Goal: Information Seeking & Learning: Learn about a topic

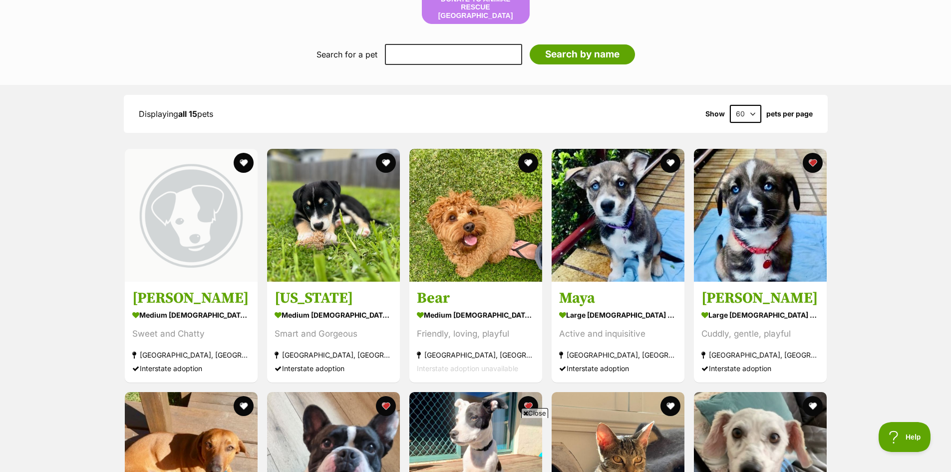
scroll to position [699, 0]
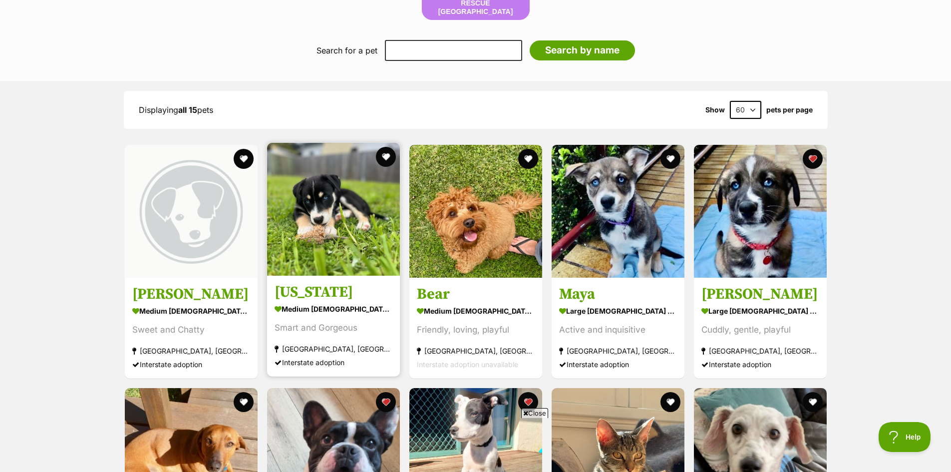
click at [321, 217] on img at bounding box center [333, 209] width 133 height 133
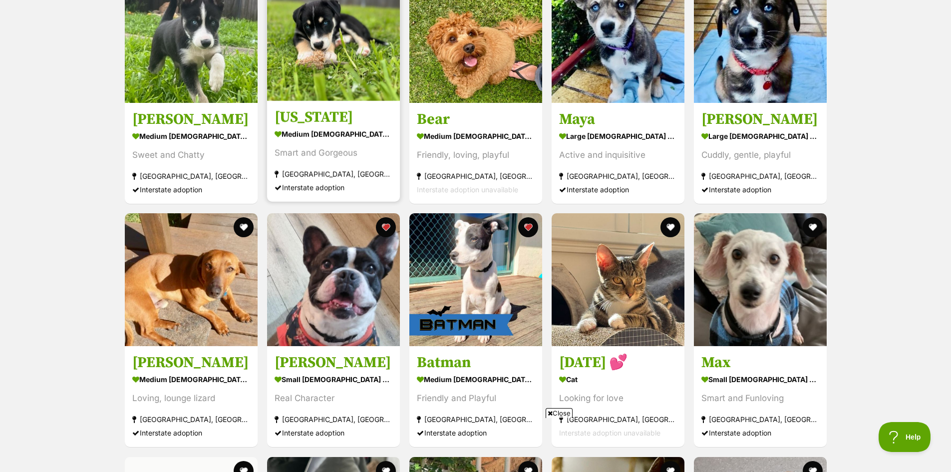
scroll to position [894, 0]
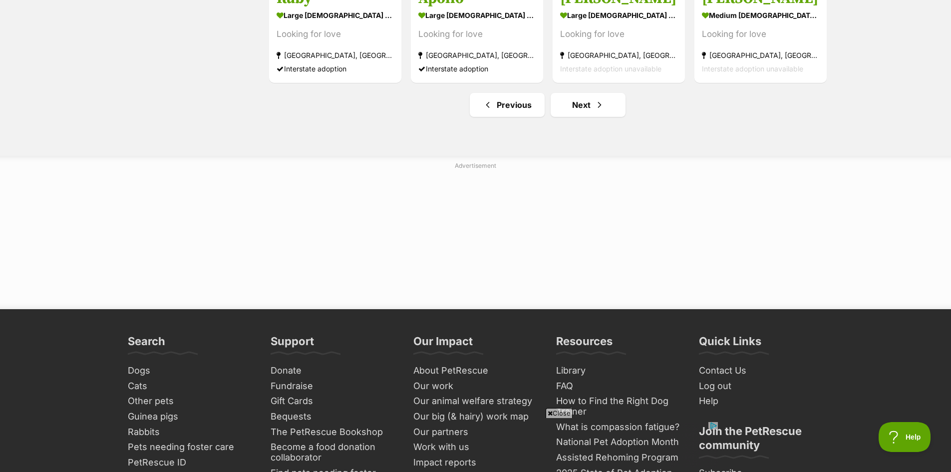
scroll to position [1348, 0]
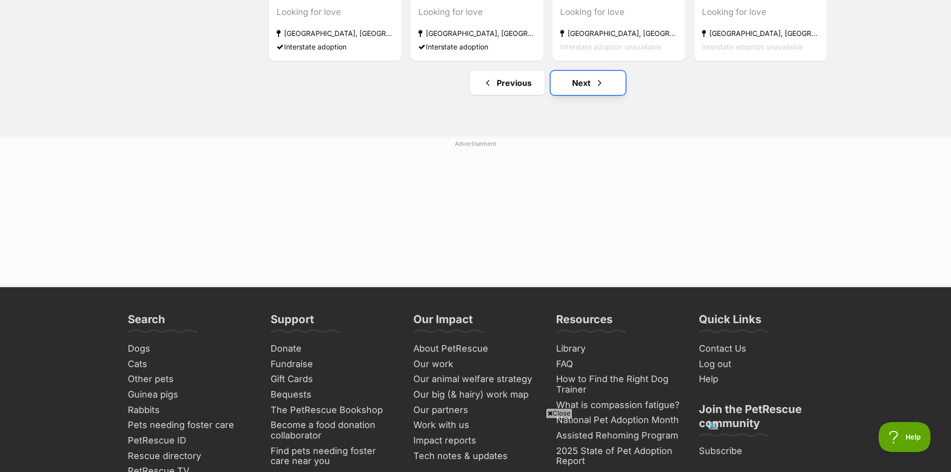
click at [595, 85] on span "Next page" at bounding box center [599, 83] width 10 height 12
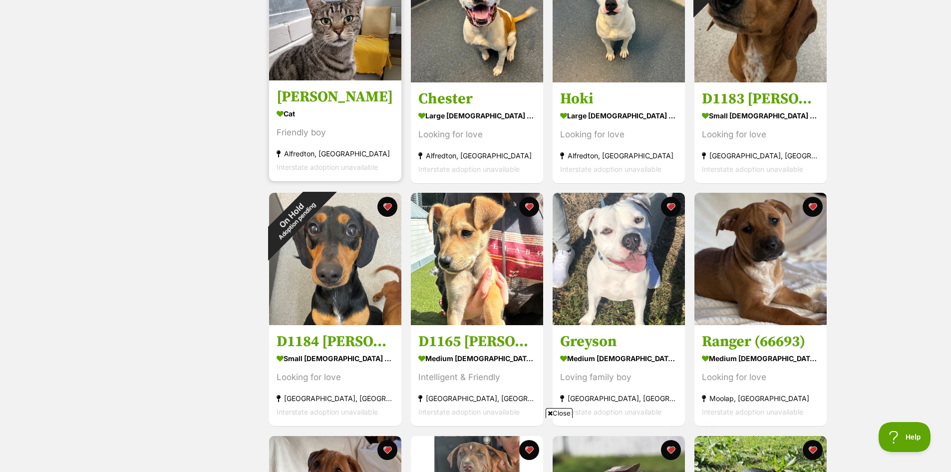
scroll to position [799, 0]
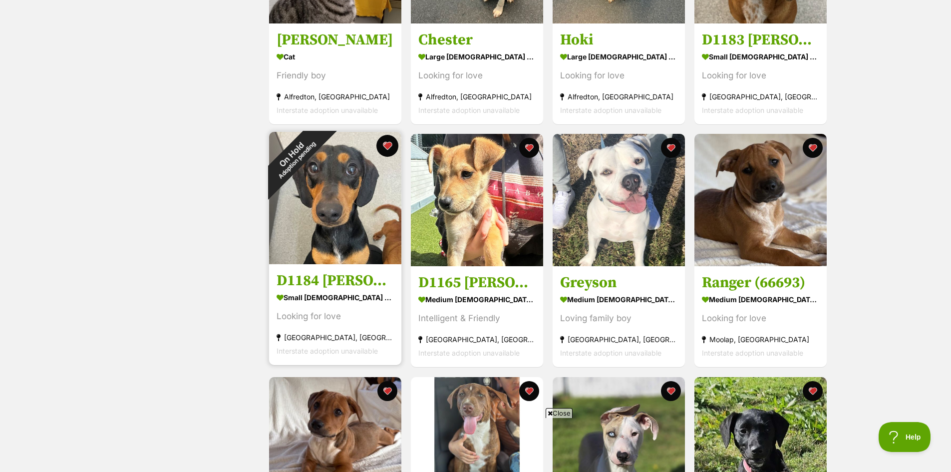
click at [386, 148] on button "favourite" at bounding box center [387, 146] width 22 height 22
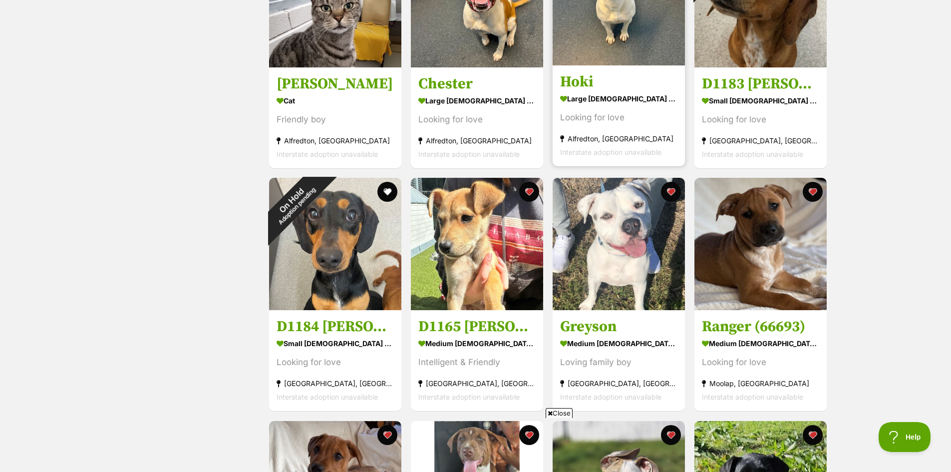
scroll to position [699, 0]
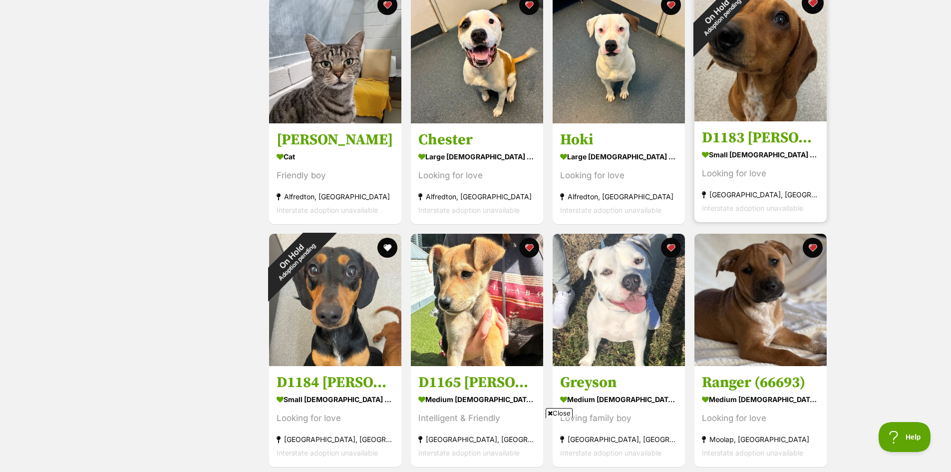
click at [813, 2] on button "favourite" at bounding box center [813, 3] width 22 height 22
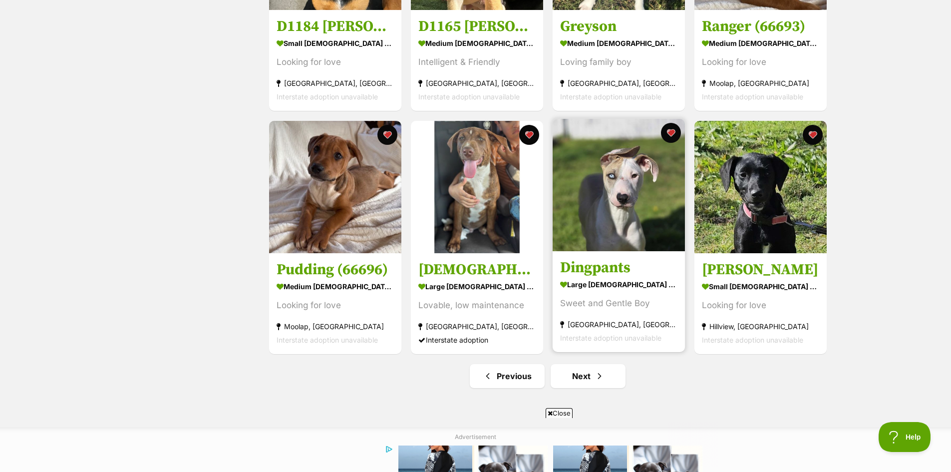
scroll to position [1198, 0]
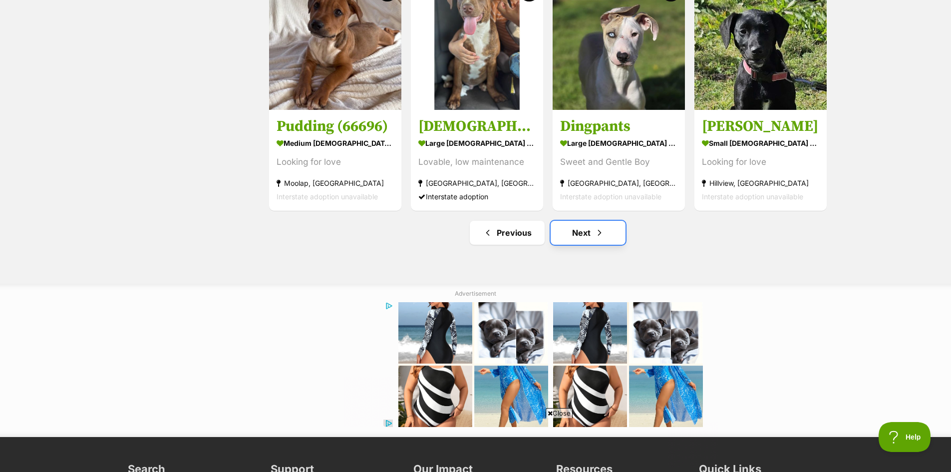
click at [584, 232] on link "Next" at bounding box center [588, 233] width 75 height 24
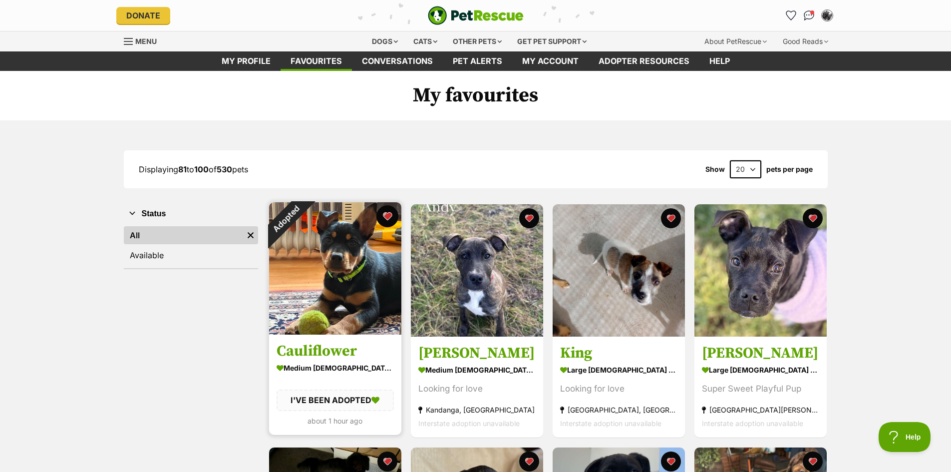
click at [390, 223] on button "favourite" at bounding box center [387, 216] width 22 height 22
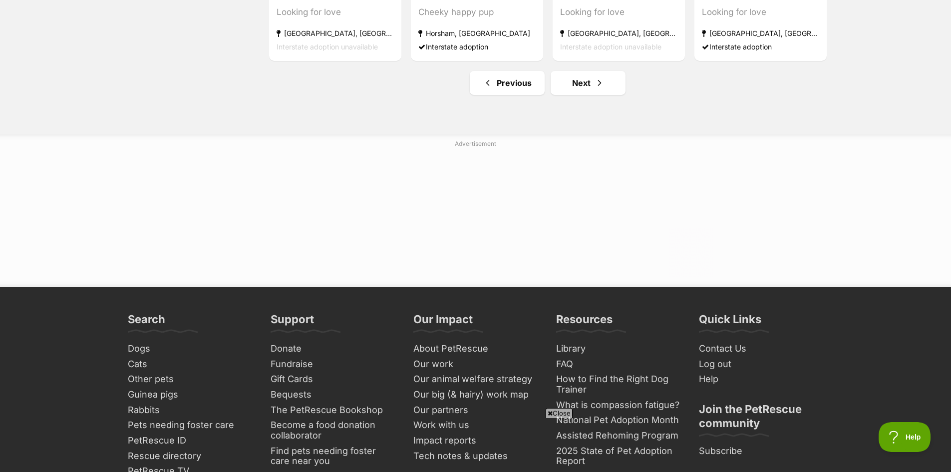
scroll to position [1148, 0]
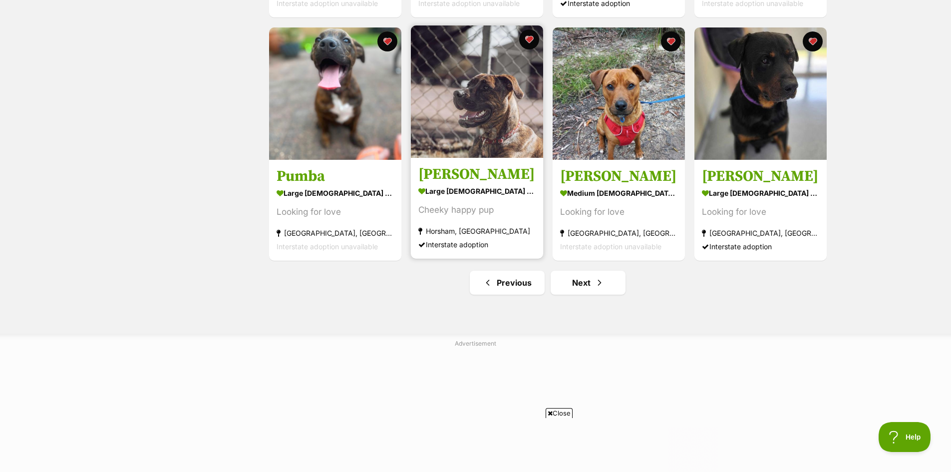
click at [495, 115] on img at bounding box center [477, 91] width 132 height 132
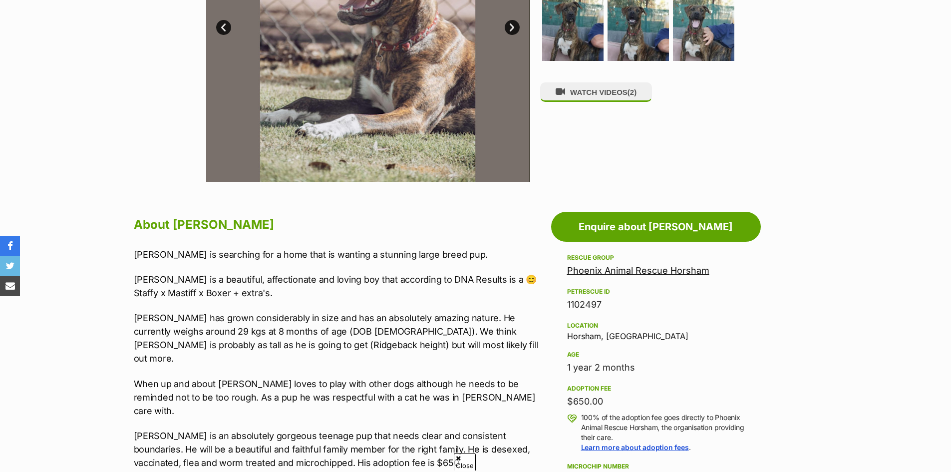
click at [608, 270] on link "Phoenix Animal Rescue Horsham" at bounding box center [638, 270] width 142 height 10
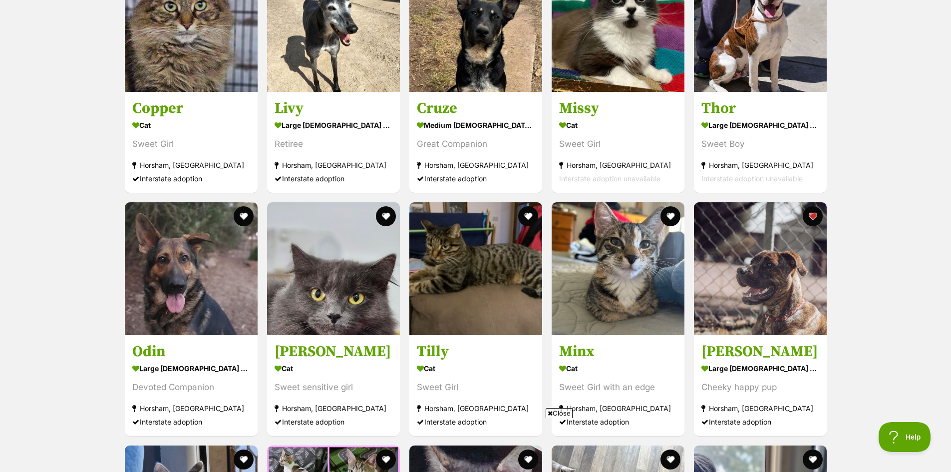
scroll to position [1456, 0]
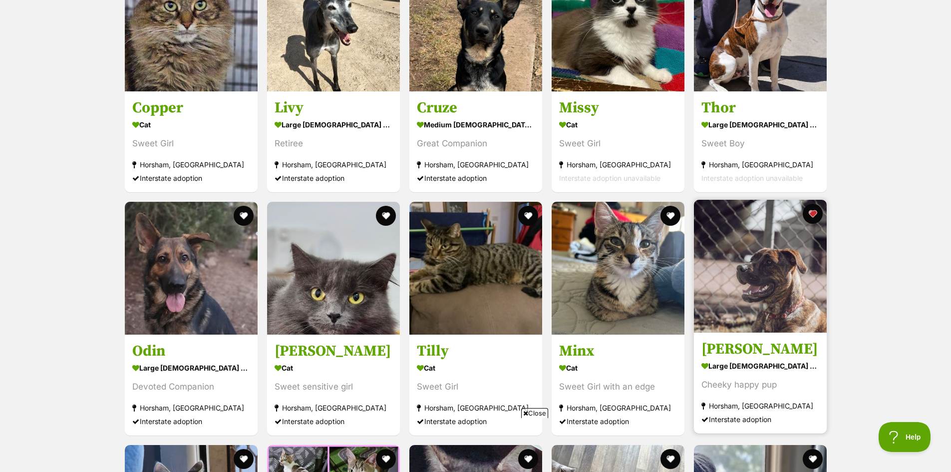
click at [806, 273] on img at bounding box center [760, 266] width 133 height 133
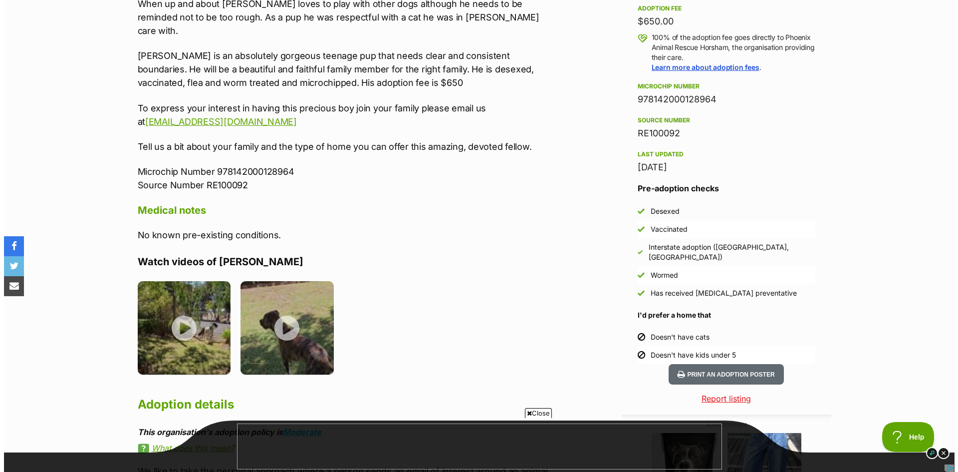
scroll to position [749, 0]
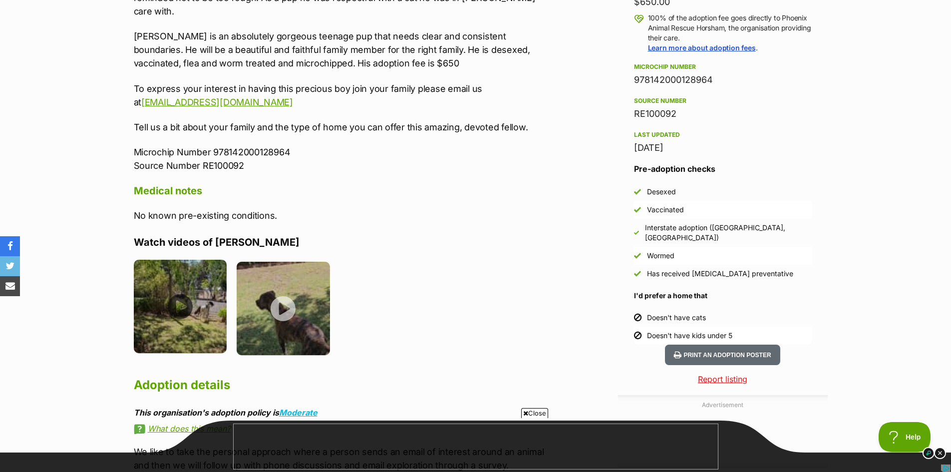
click at [179, 276] on img at bounding box center [180, 306] width 93 height 93
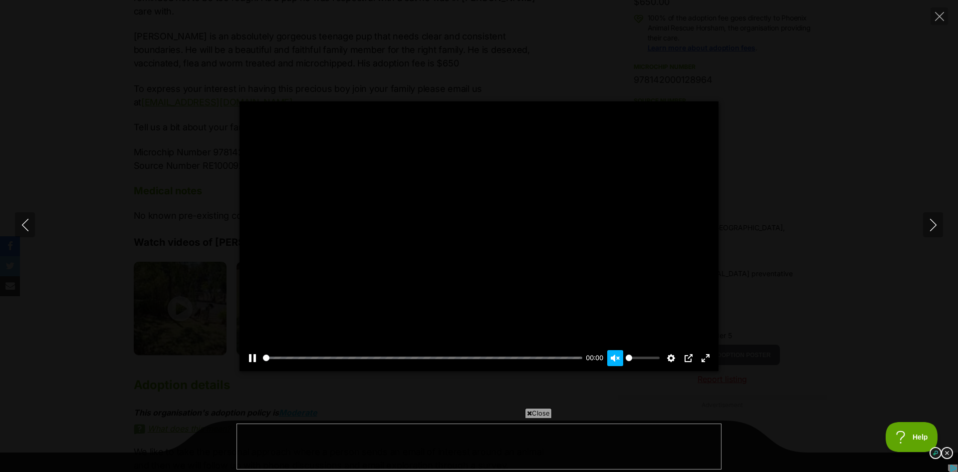
click at [616, 356] on button "Unmute Mute" at bounding box center [615, 358] width 16 height 16
click at [622, 359] on button "Unmute Mute" at bounding box center [615, 358] width 16 height 16
click at [458, 277] on div at bounding box center [479, 236] width 479 height 270
type input "4.55"
click at [484, 239] on button "Play" at bounding box center [479, 236] width 24 height 24
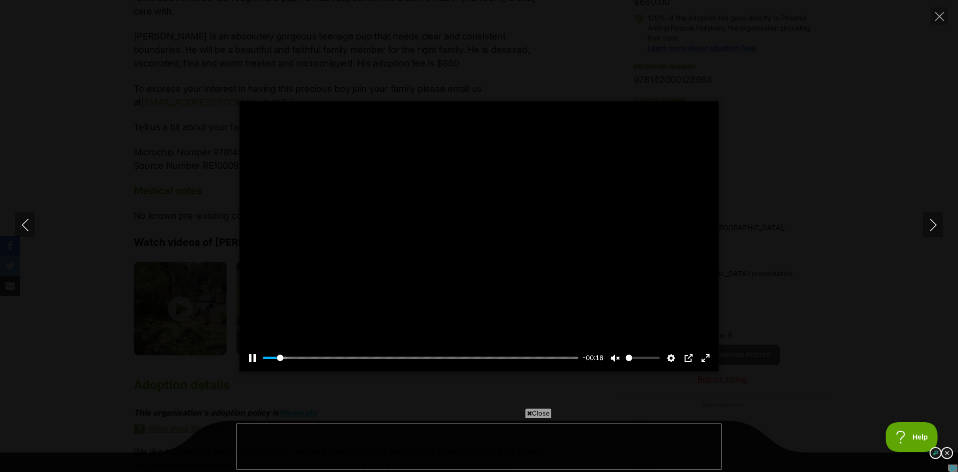
click at [454, 247] on div at bounding box center [479, 236] width 479 height 270
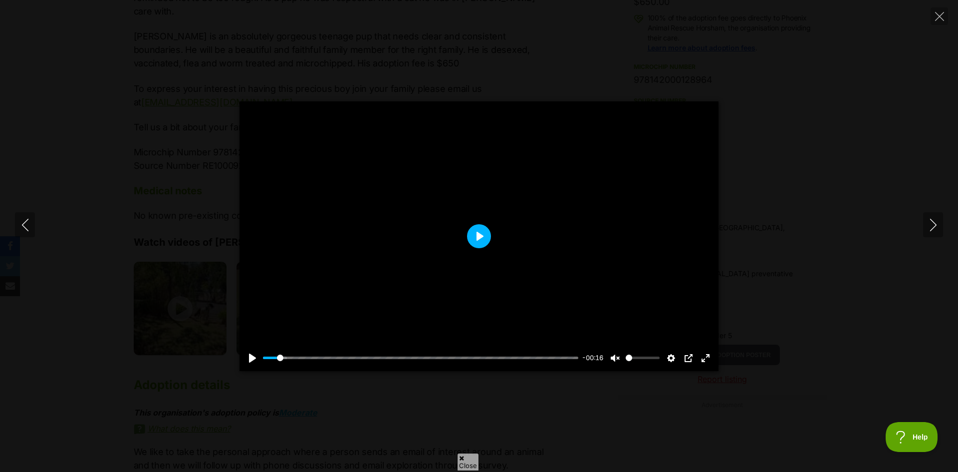
click at [484, 232] on button "Play" at bounding box center [479, 236] width 24 height 24
click at [939, 228] on icon "Next" at bounding box center [933, 225] width 12 height 12
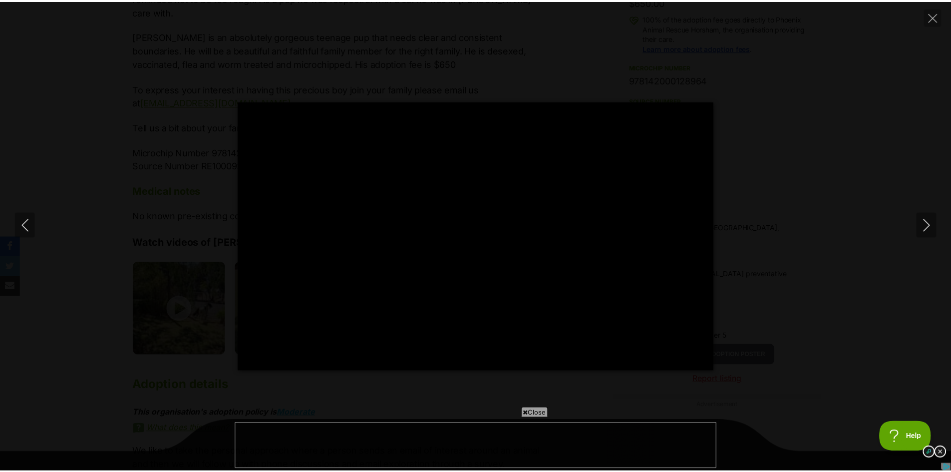
scroll to position [0, 0]
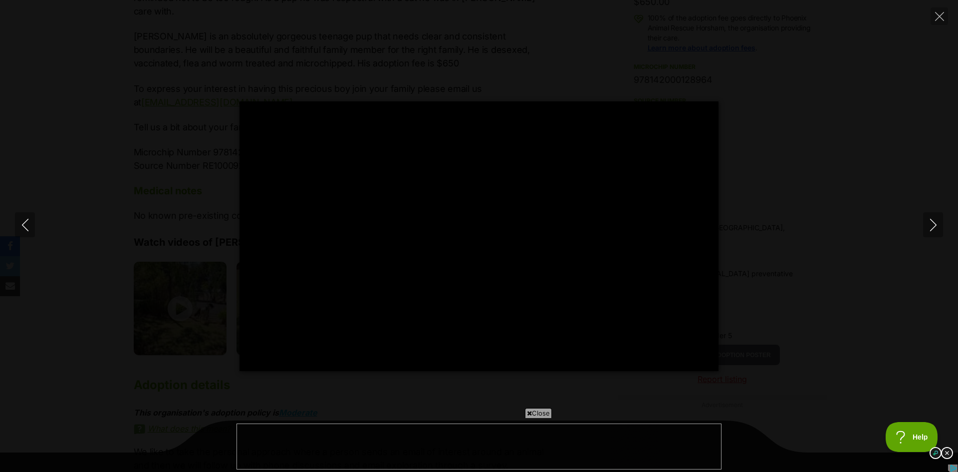
type input "100"
click at [928, 226] on icon "Next" at bounding box center [933, 225] width 12 height 12
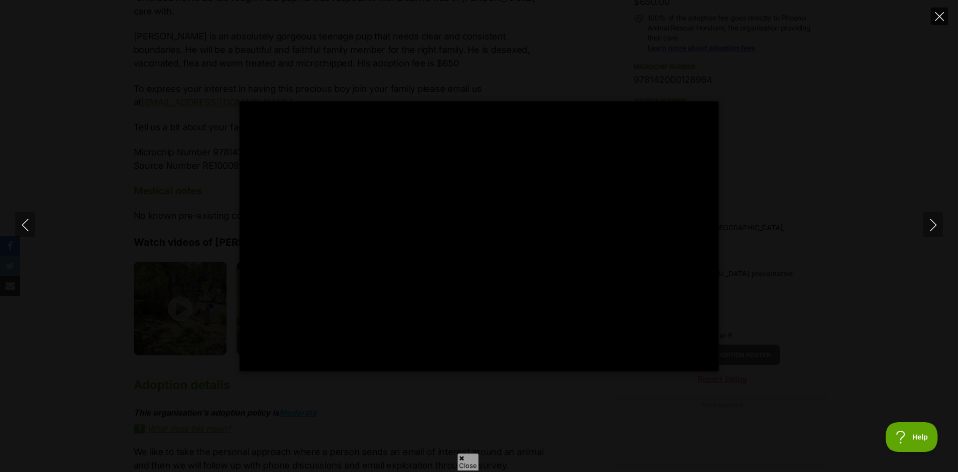
click at [939, 17] on icon "Close" at bounding box center [939, 16] width 9 height 9
type input "12.3"
type input "0"
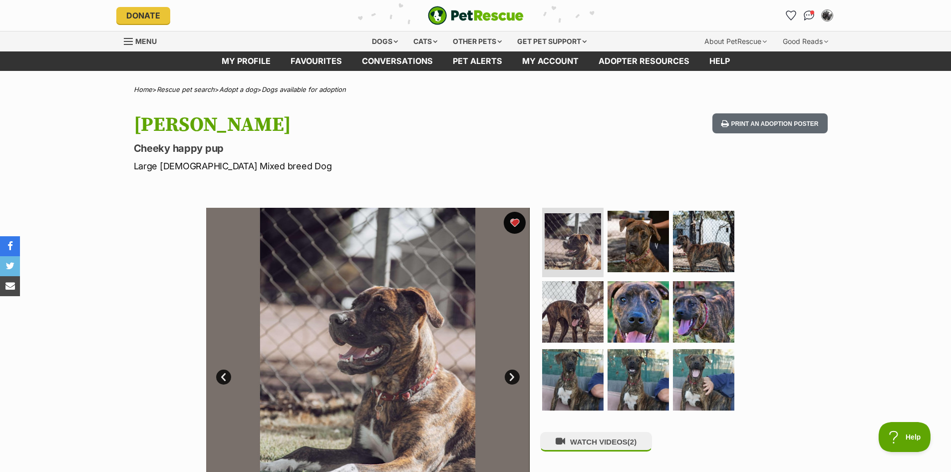
click at [517, 224] on button "favourite" at bounding box center [515, 223] width 22 height 22
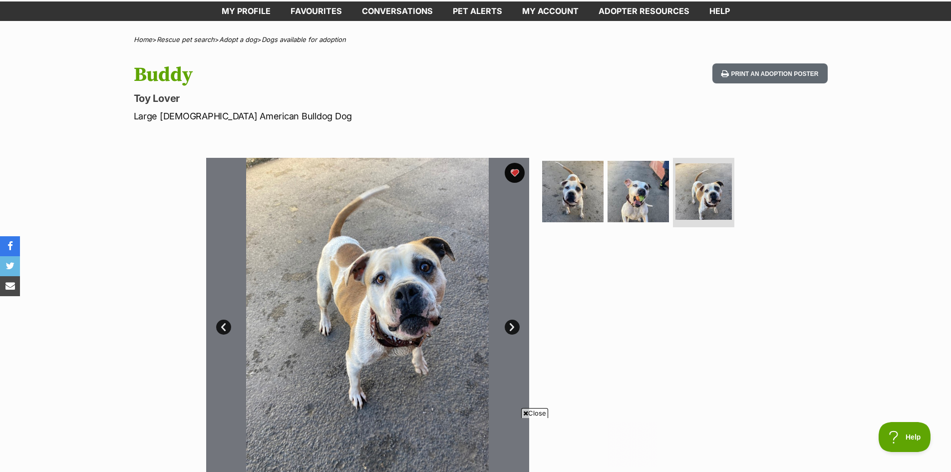
click at [510, 327] on link "Next" at bounding box center [512, 326] width 15 height 15
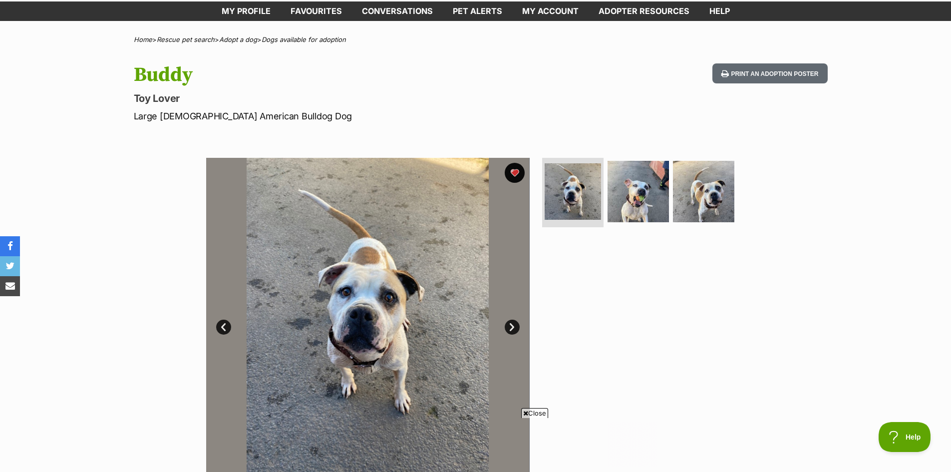
click at [510, 327] on link "Next" at bounding box center [512, 326] width 15 height 15
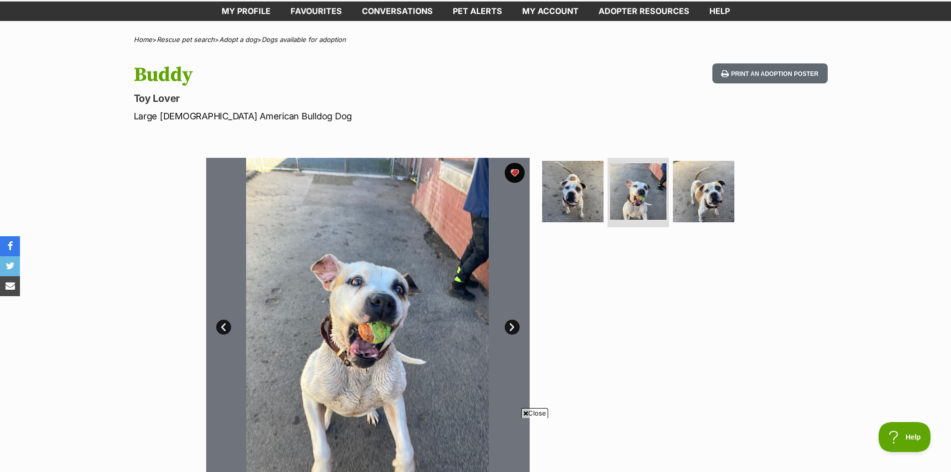
click at [510, 327] on link "Next" at bounding box center [512, 326] width 15 height 15
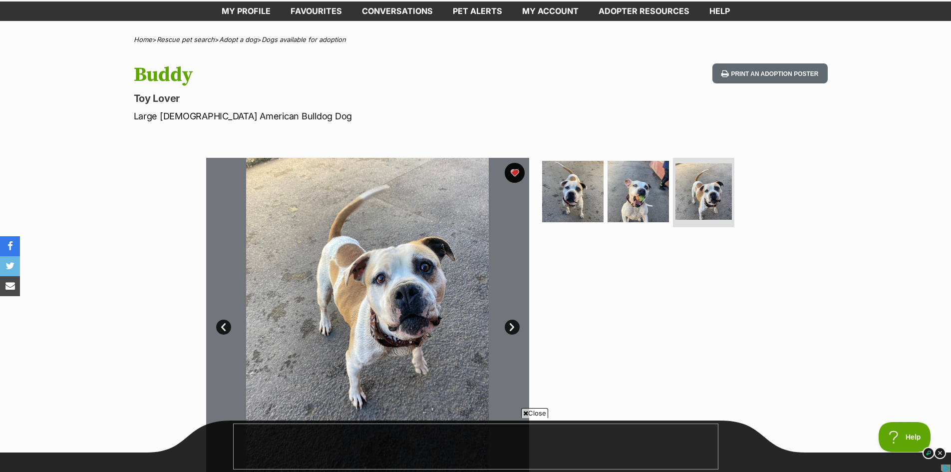
click at [510, 327] on link "Next" at bounding box center [512, 326] width 15 height 15
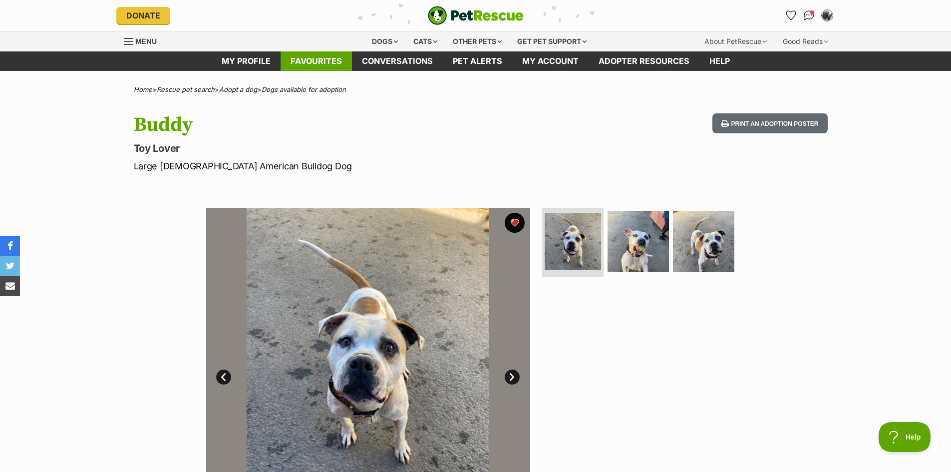
click at [312, 62] on link "Favourites" at bounding box center [315, 60] width 71 height 19
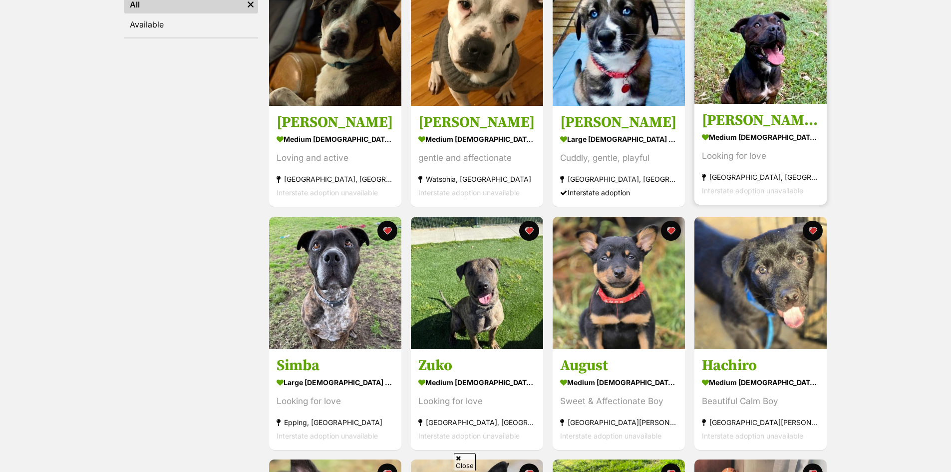
scroll to position [250, 0]
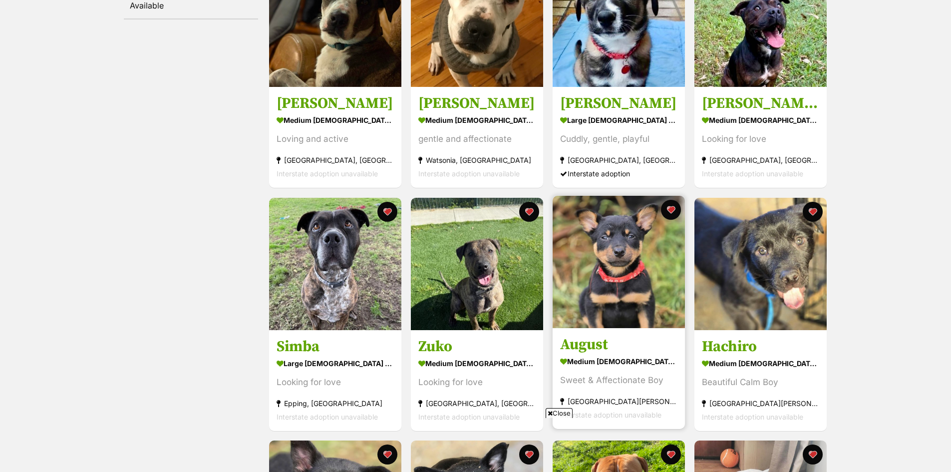
click at [618, 284] on img at bounding box center [619, 262] width 132 height 132
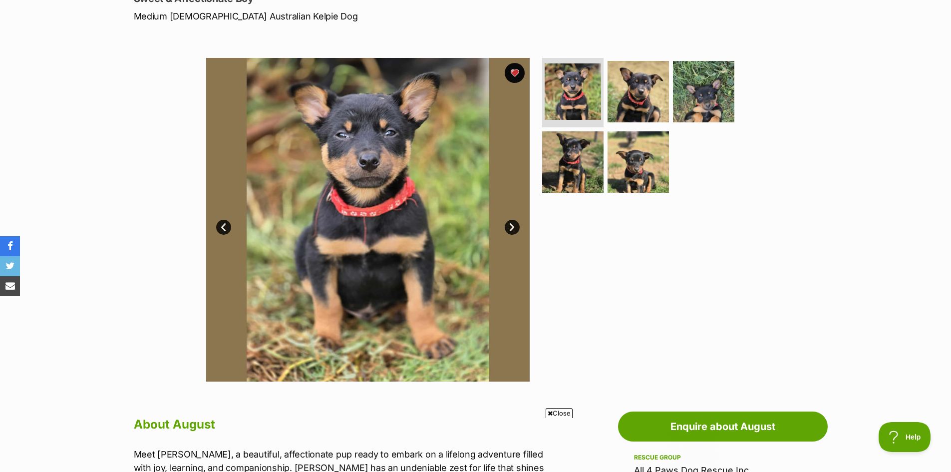
click at [514, 228] on link "Next" at bounding box center [512, 227] width 15 height 15
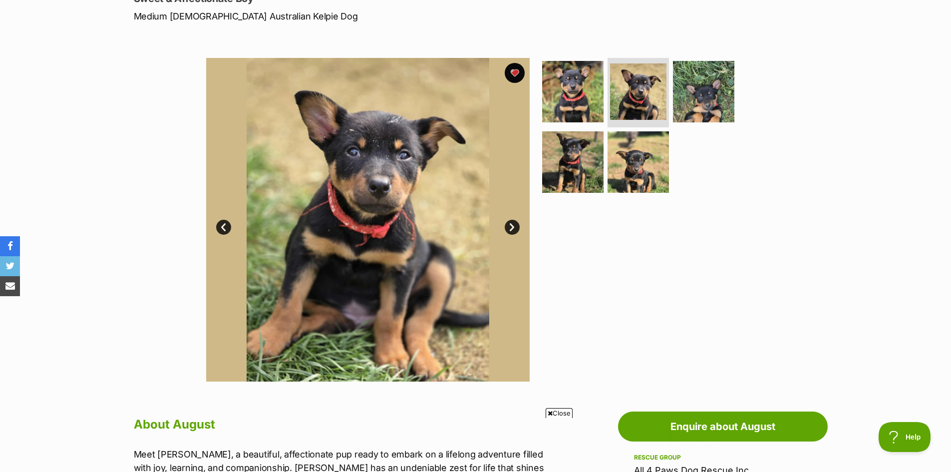
click at [513, 228] on link "Next" at bounding box center [512, 227] width 15 height 15
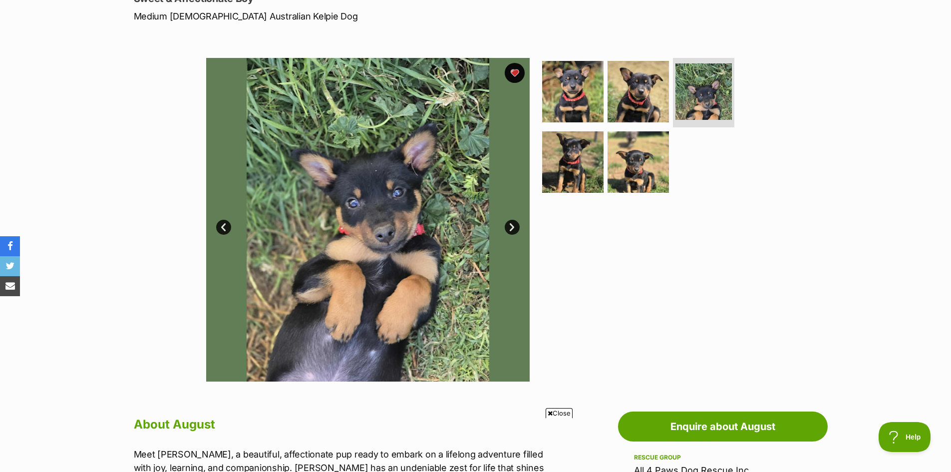
click at [513, 228] on link "Next" at bounding box center [512, 227] width 15 height 15
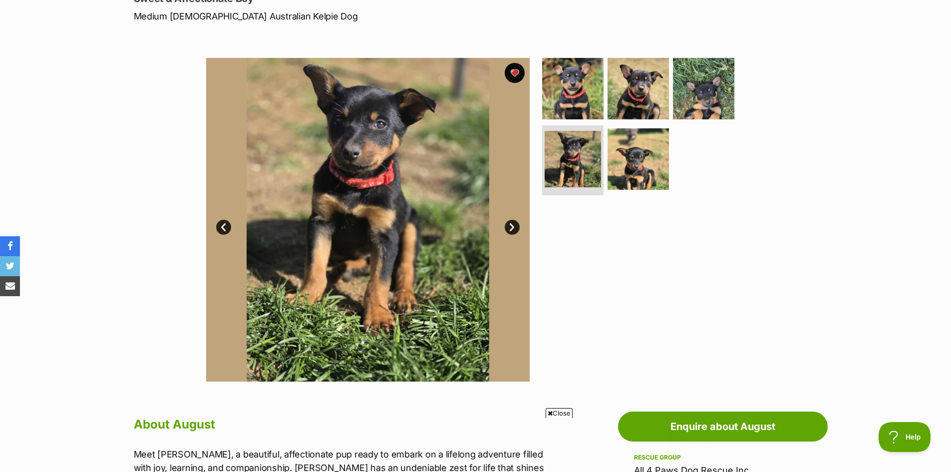
click at [513, 228] on link "Next" at bounding box center [512, 227] width 15 height 15
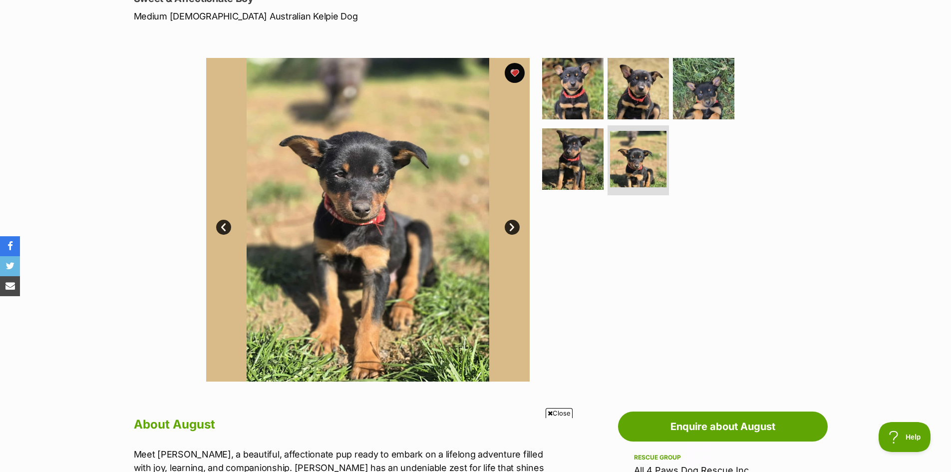
click at [513, 228] on link "Next" at bounding box center [512, 227] width 15 height 15
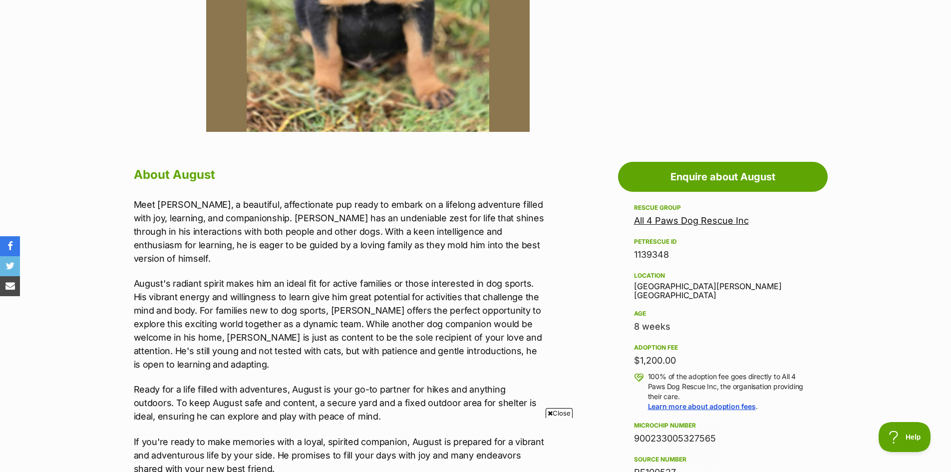
scroll to position [50, 0]
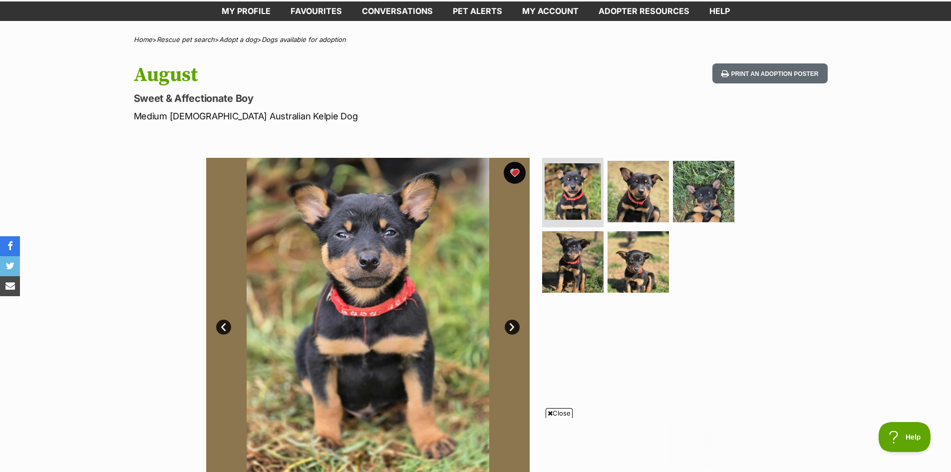
click at [514, 172] on button "favourite" at bounding box center [515, 173] width 22 height 22
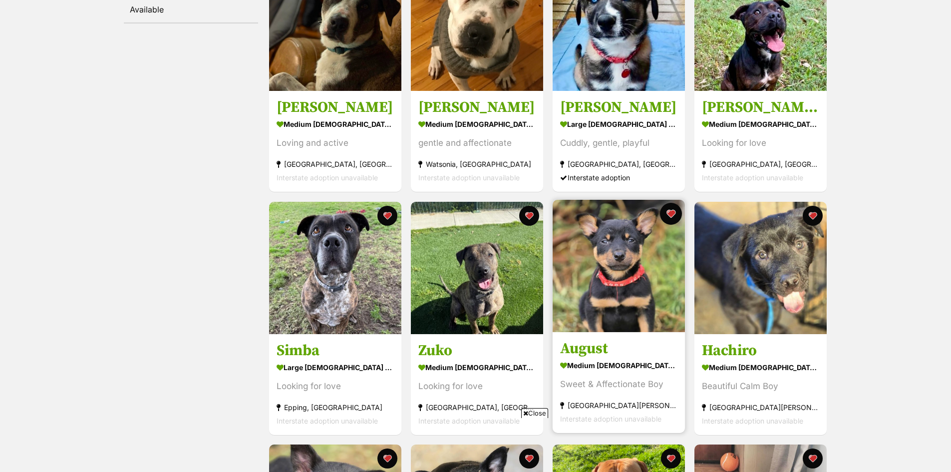
click at [675, 214] on button "favourite" at bounding box center [671, 214] width 22 height 22
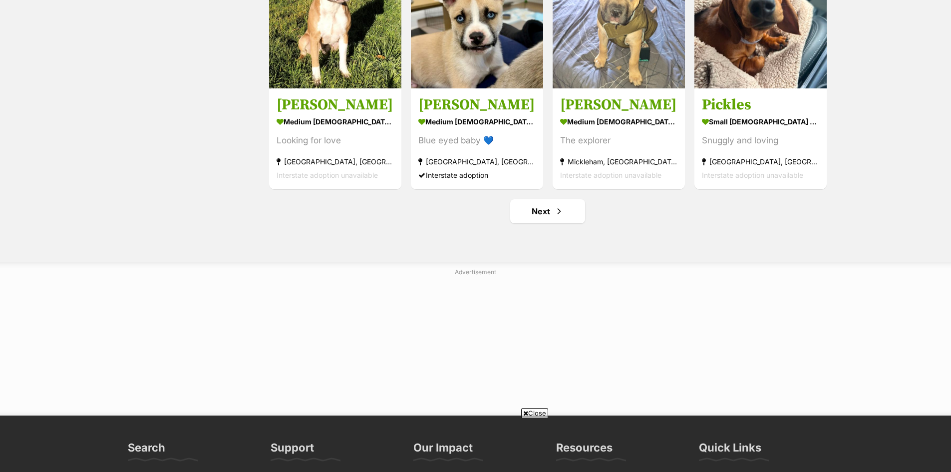
scroll to position [1244, 0]
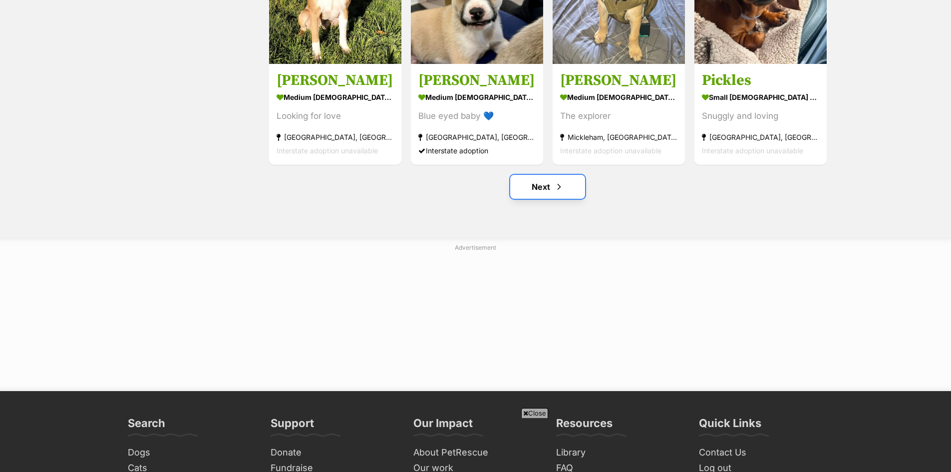
click at [537, 190] on link "Next" at bounding box center [547, 187] width 75 height 24
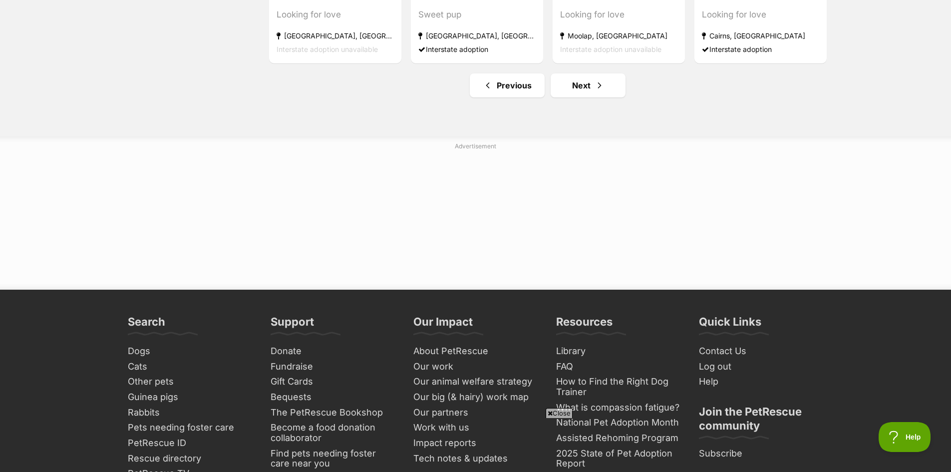
scroll to position [1348, 0]
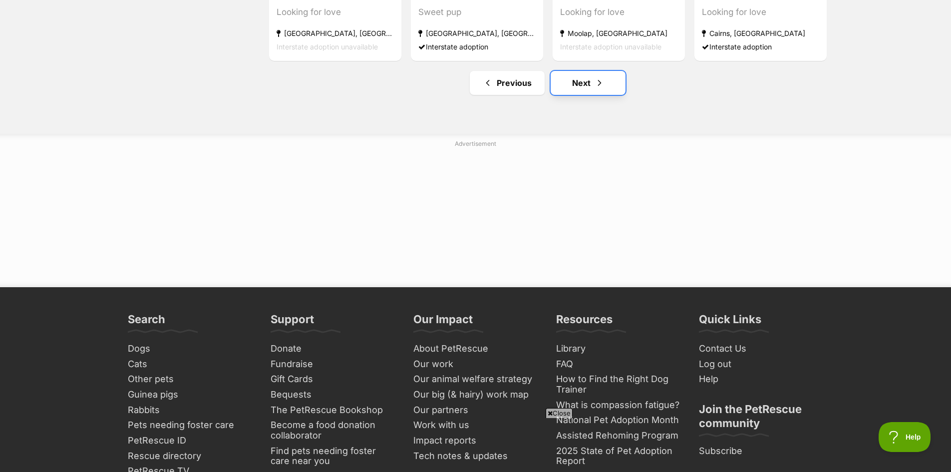
click at [584, 88] on link "Next" at bounding box center [588, 83] width 75 height 24
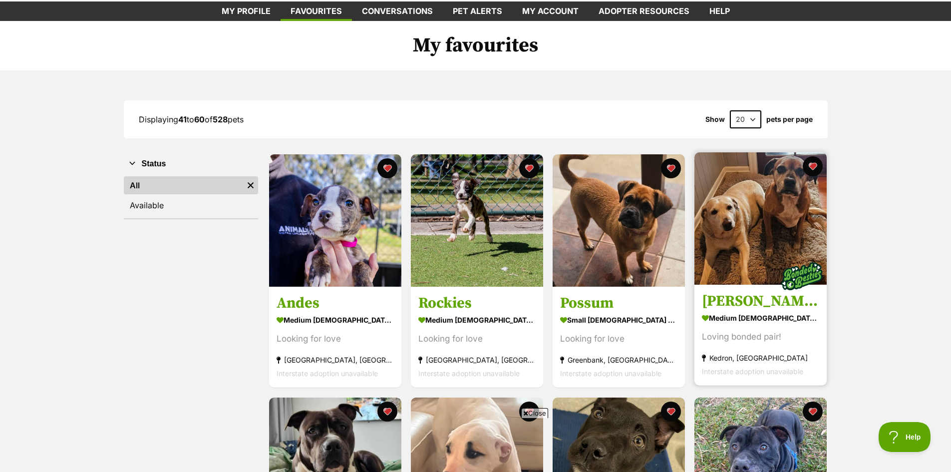
click at [770, 238] on img at bounding box center [760, 218] width 132 height 132
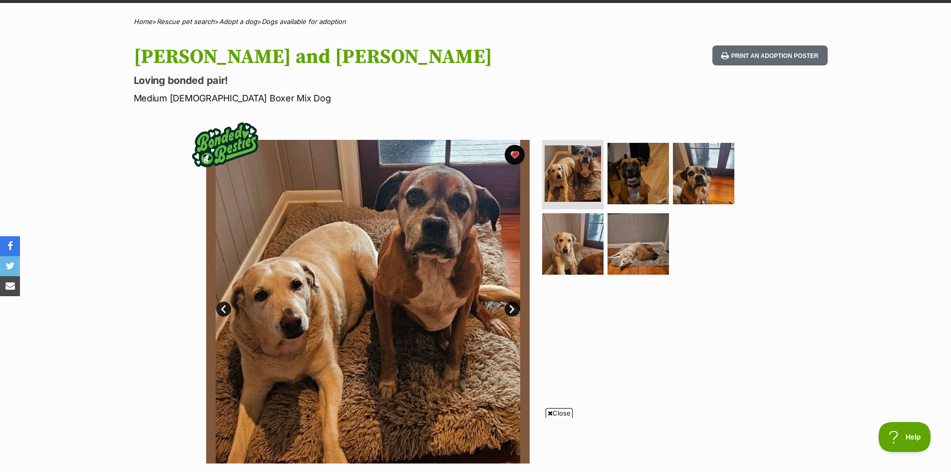
scroll to position [50, 0]
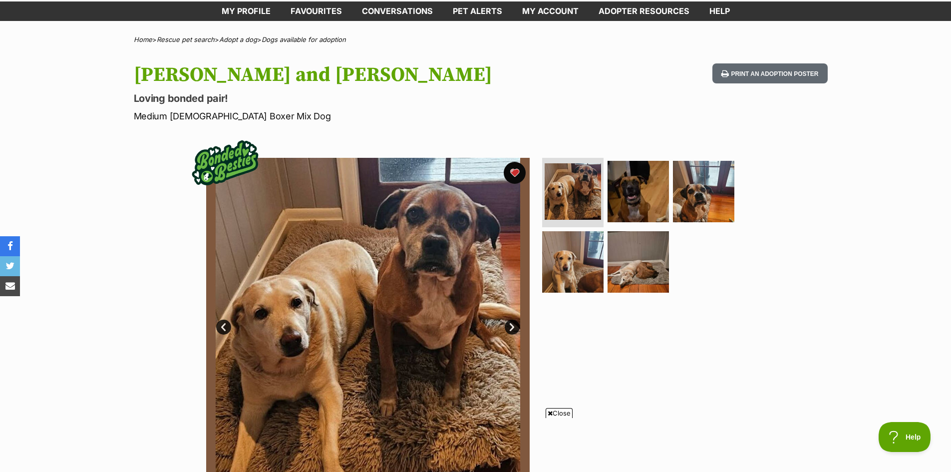
click at [518, 172] on button "favourite" at bounding box center [515, 173] width 22 height 22
click at [507, 327] on link "Next" at bounding box center [512, 326] width 15 height 15
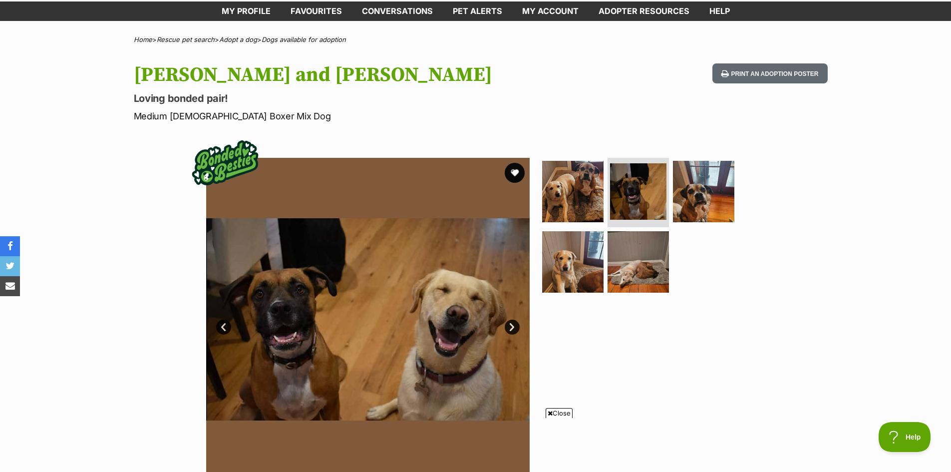
click at [507, 327] on link "Next" at bounding box center [512, 326] width 15 height 15
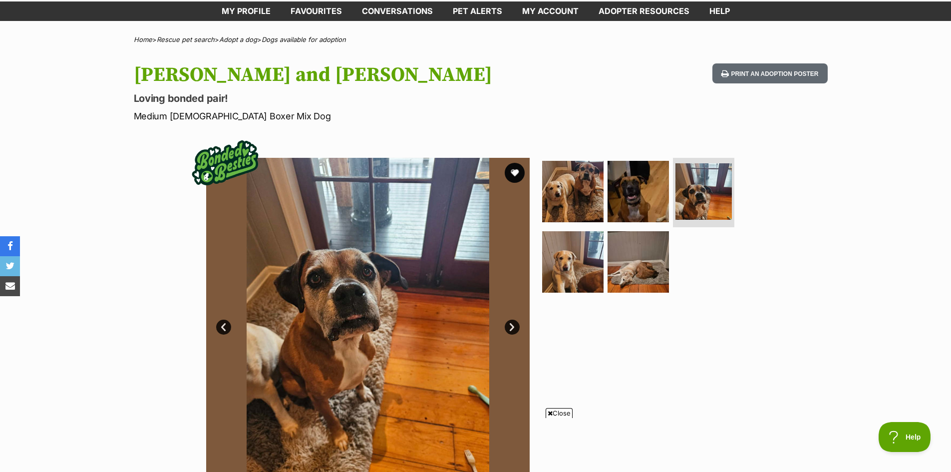
click at [507, 327] on link "Next" at bounding box center [512, 326] width 15 height 15
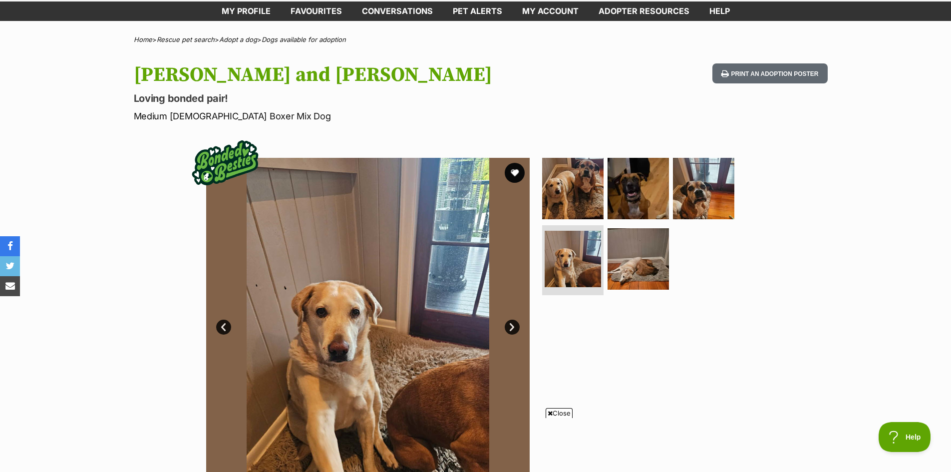
click at [507, 327] on link "Next" at bounding box center [512, 326] width 15 height 15
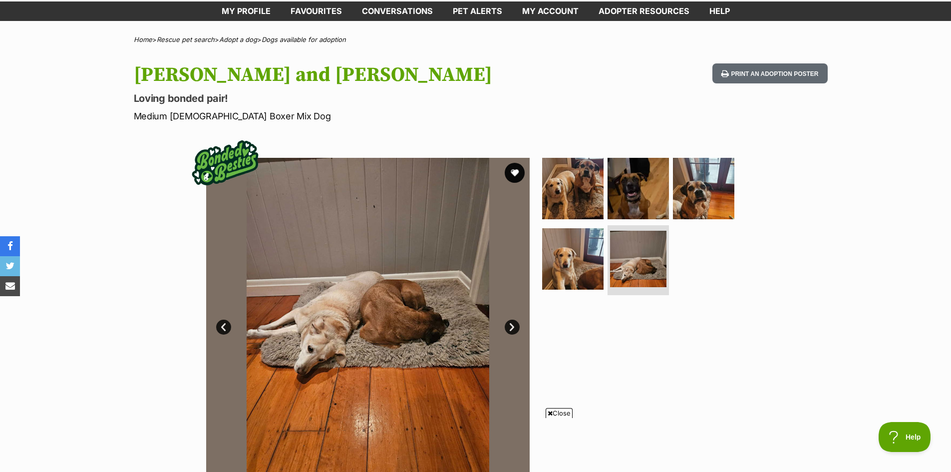
click at [507, 327] on link "Next" at bounding box center [512, 326] width 15 height 15
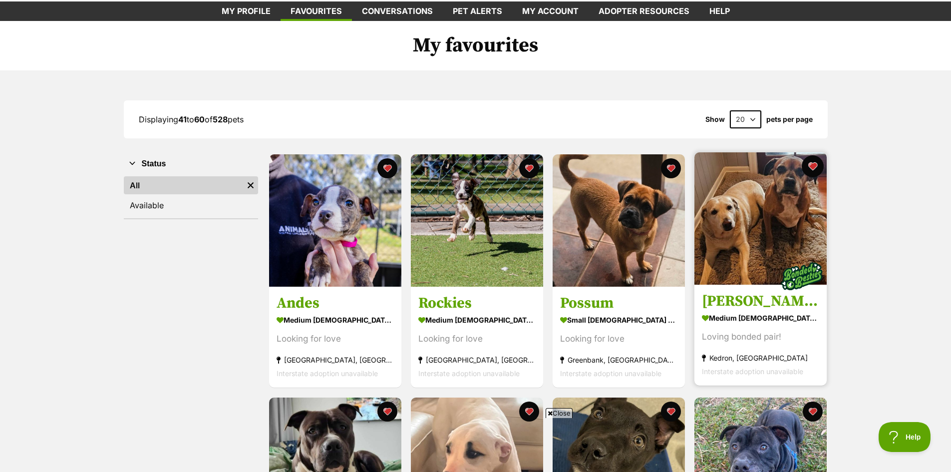
click at [816, 170] on button "favourite" at bounding box center [813, 166] width 22 height 22
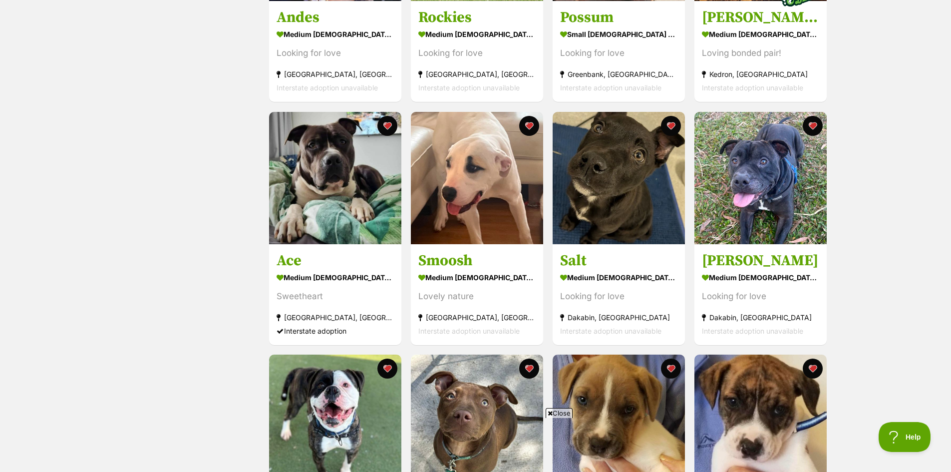
scroll to position [349, 0]
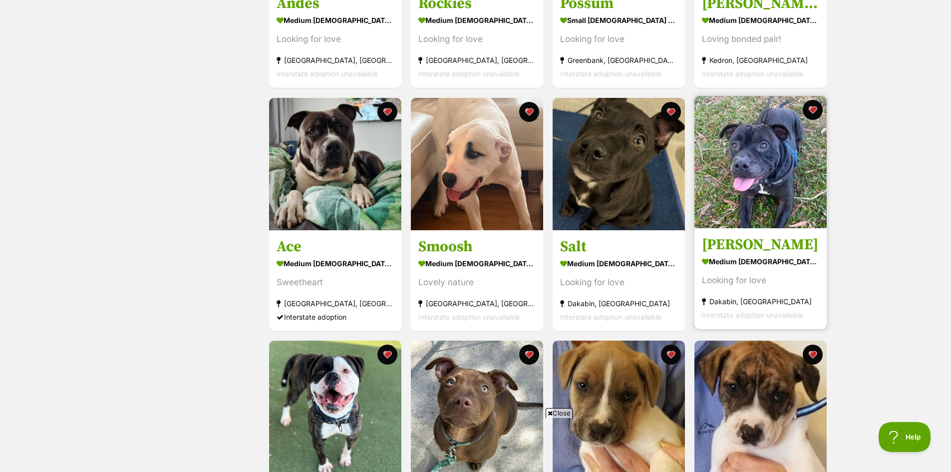
click at [763, 181] on img at bounding box center [760, 162] width 132 height 132
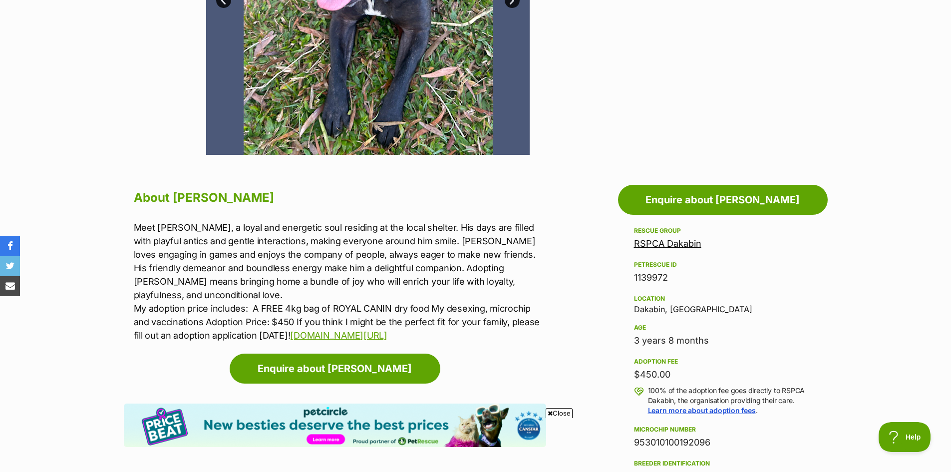
scroll to position [200, 0]
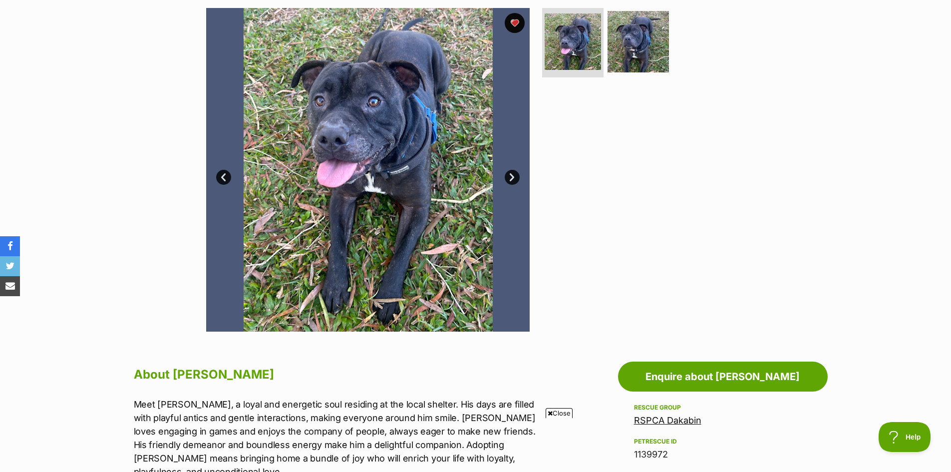
click at [510, 177] on link "Next" at bounding box center [512, 177] width 15 height 15
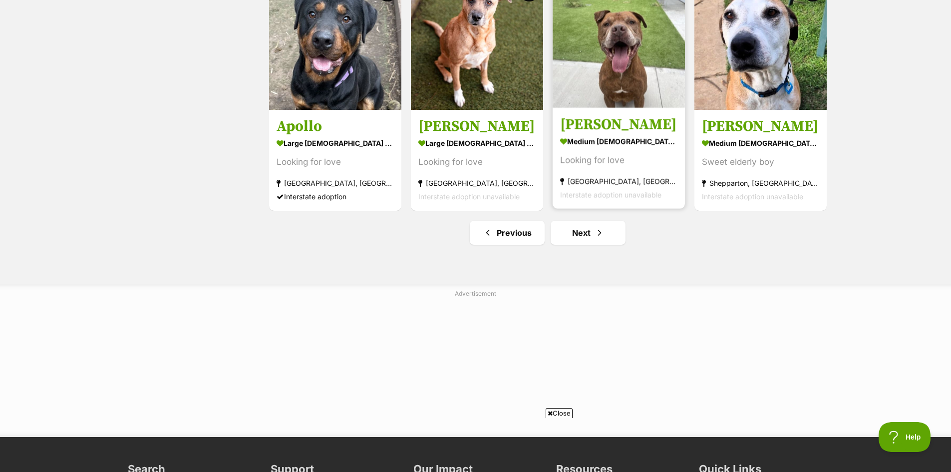
scroll to position [1248, 0]
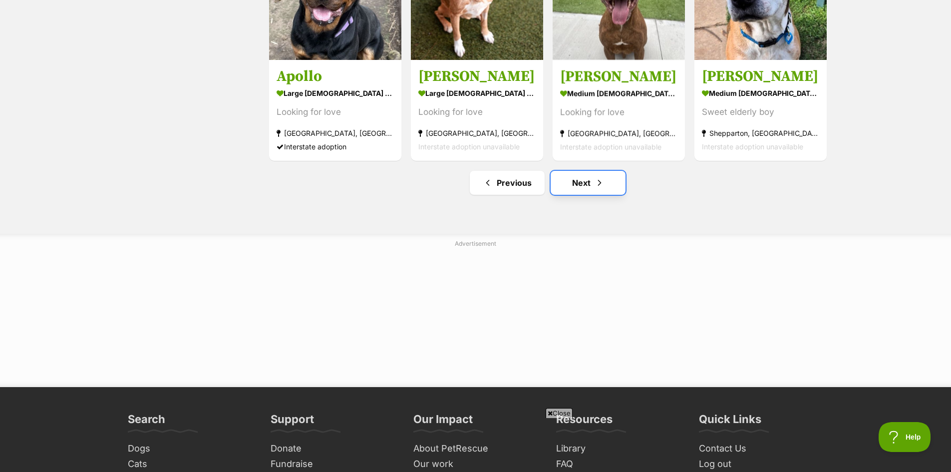
click at [584, 186] on link "Next" at bounding box center [588, 183] width 75 height 24
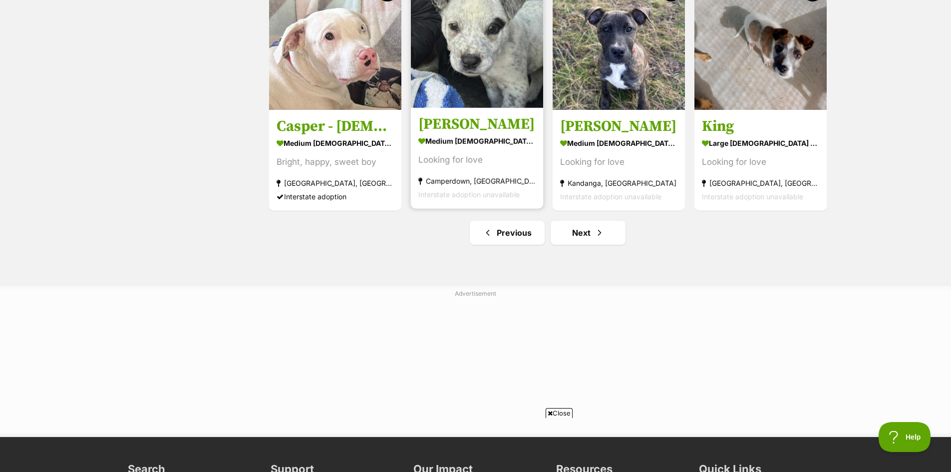
scroll to position [1298, 0]
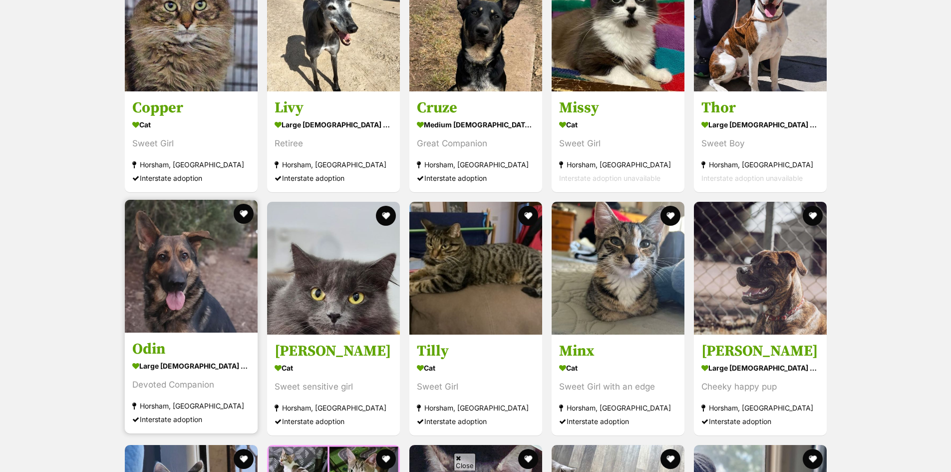
click at [186, 288] on img at bounding box center [191, 266] width 133 height 133
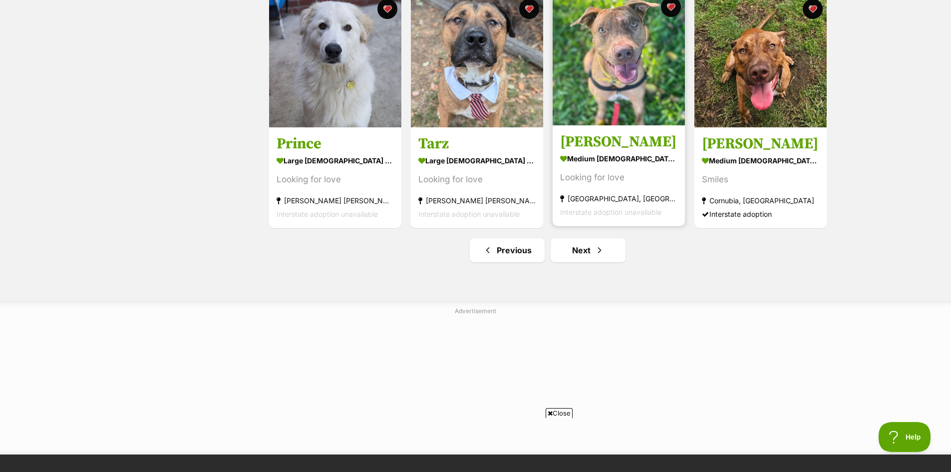
scroll to position [1198, 0]
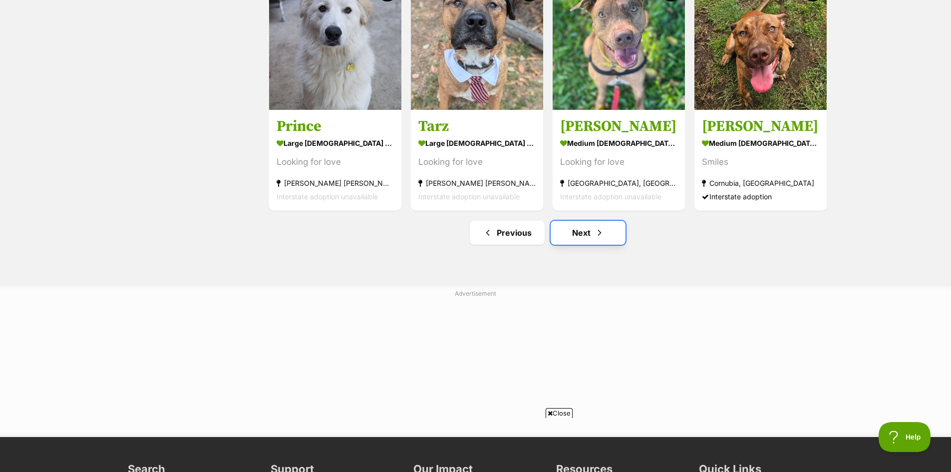
click at [578, 234] on link "Next" at bounding box center [588, 233] width 75 height 24
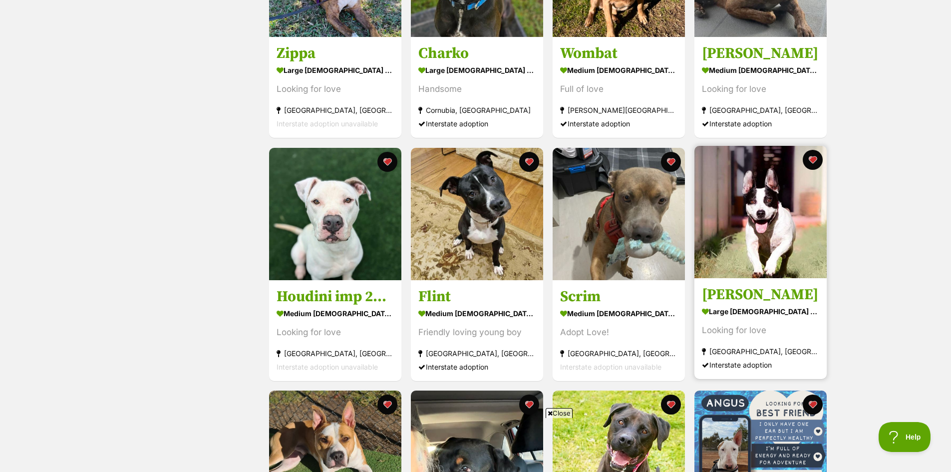
click at [773, 247] on img at bounding box center [760, 212] width 132 height 132
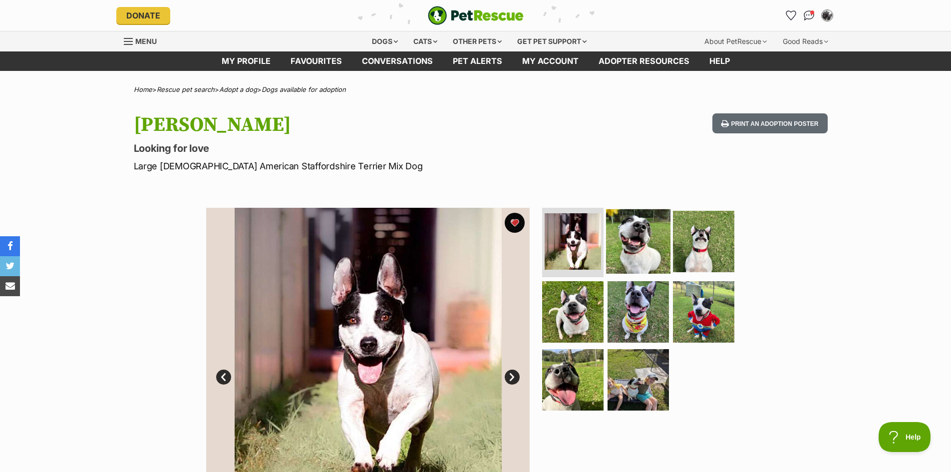
click at [634, 248] on img at bounding box center [638, 241] width 64 height 64
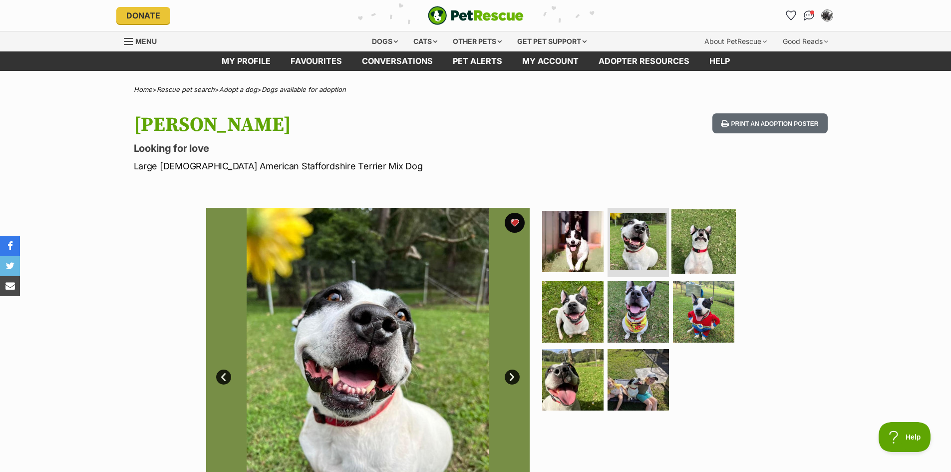
click at [703, 230] on img at bounding box center [703, 241] width 64 height 64
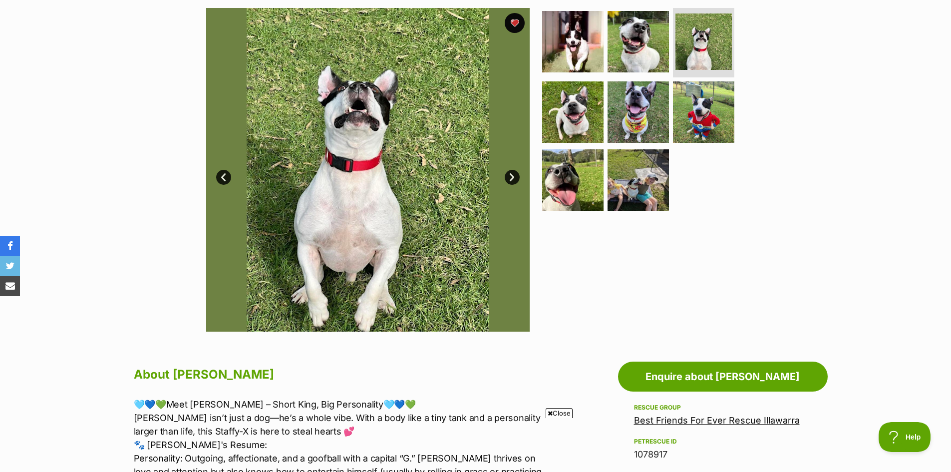
click at [512, 176] on link "Next" at bounding box center [512, 177] width 15 height 15
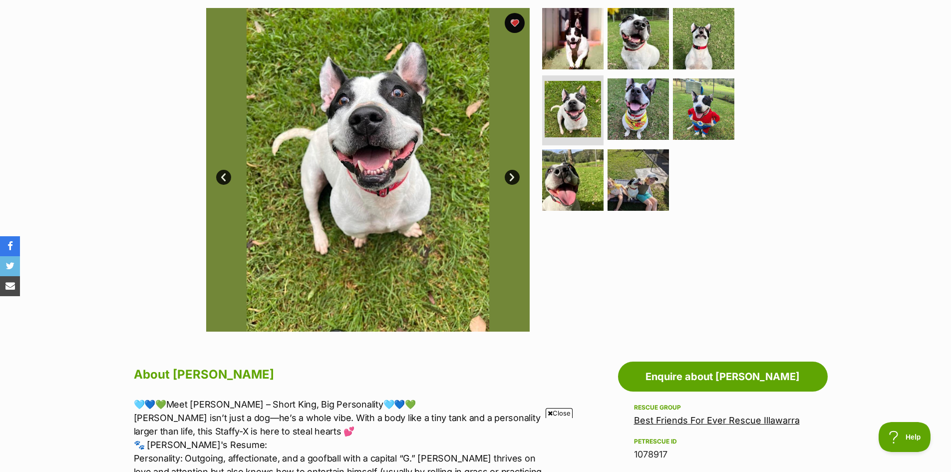
click at [512, 176] on link "Next" at bounding box center [512, 177] width 15 height 15
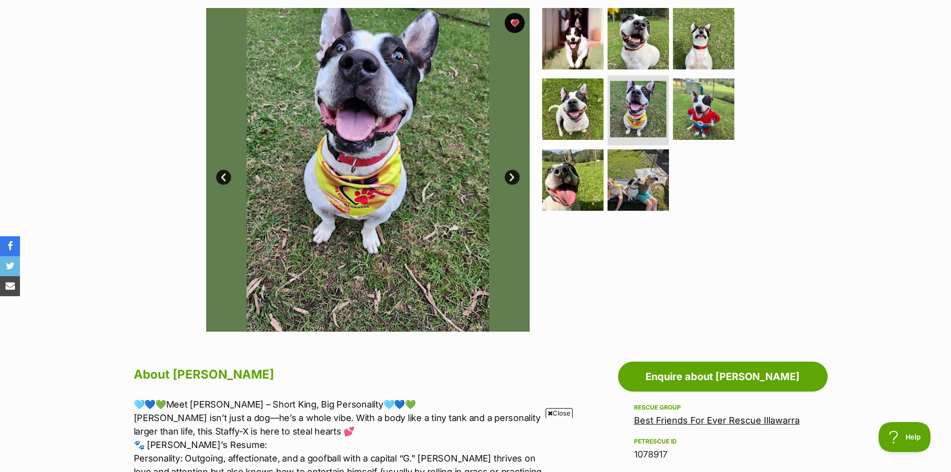
click at [512, 176] on link "Next" at bounding box center [512, 177] width 15 height 15
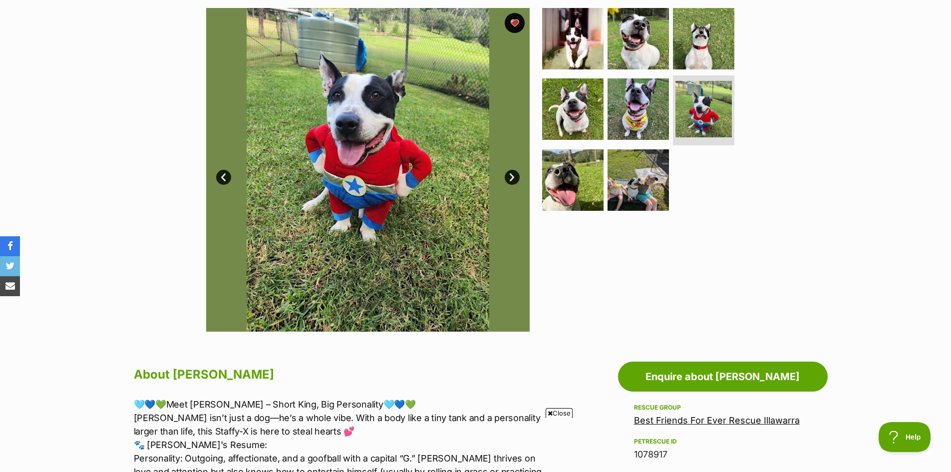
click at [512, 176] on link "Next" at bounding box center [512, 177] width 15 height 15
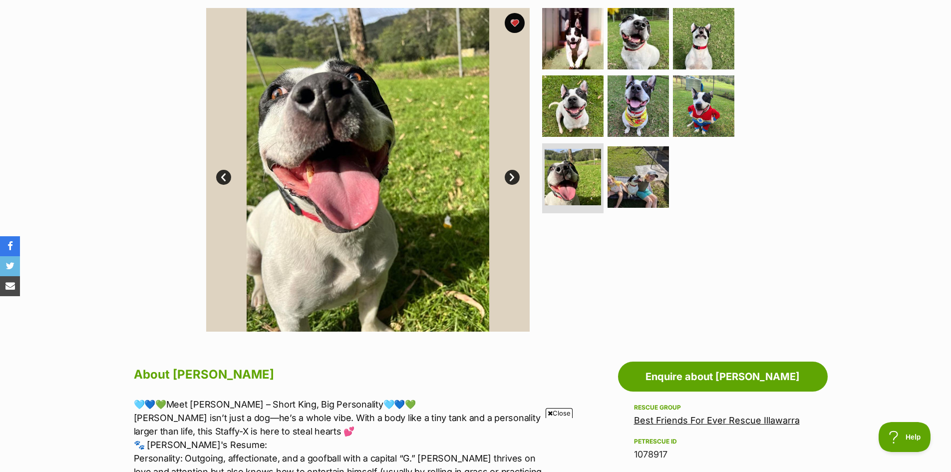
click at [512, 176] on link "Next" at bounding box center [512, 177] width 15 height 15
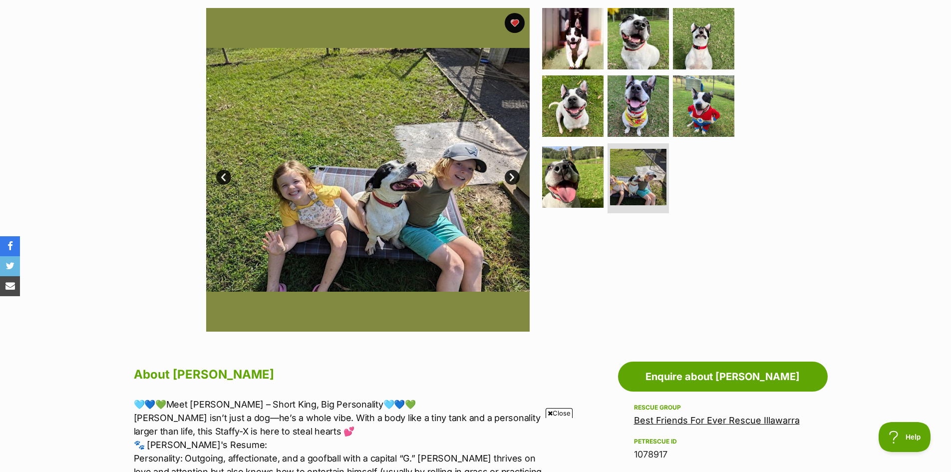
click at [512, 176] on link "Next" at bounding box center [512, 177] width 15 height 15
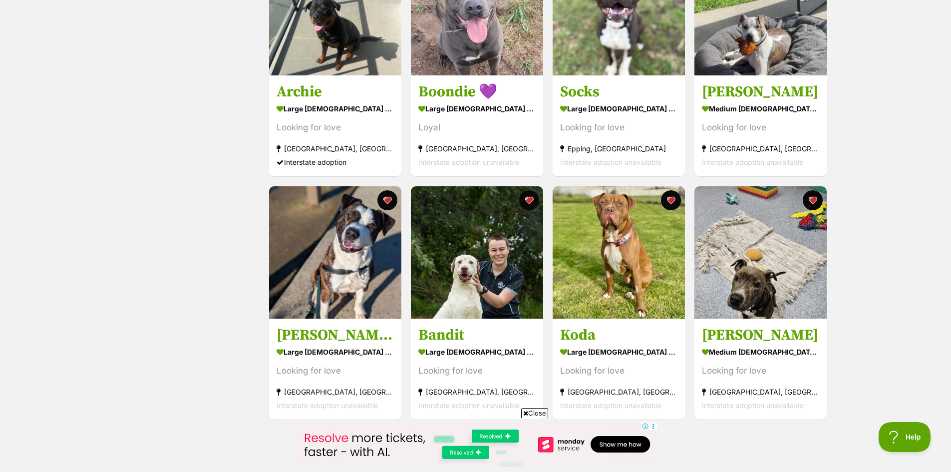
scroll to position [1148, 0]
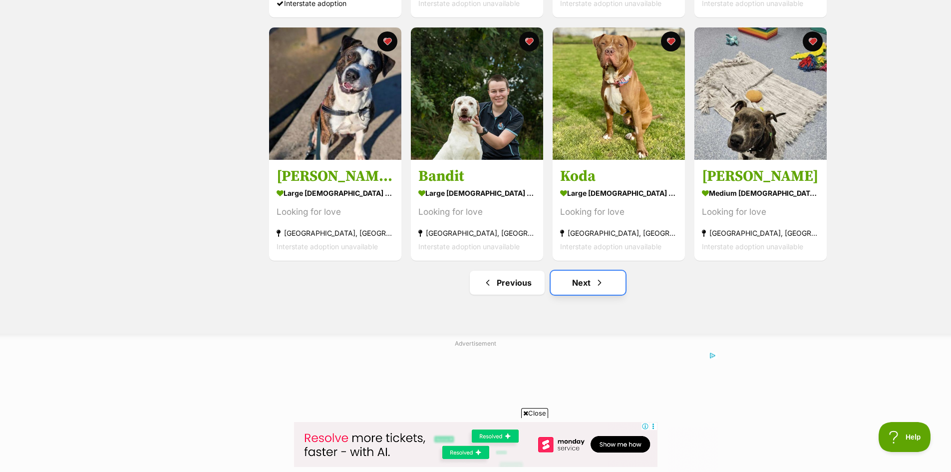
click at [585, 287] on link "Next" at bounding box center [588, 283] width 75 height 24
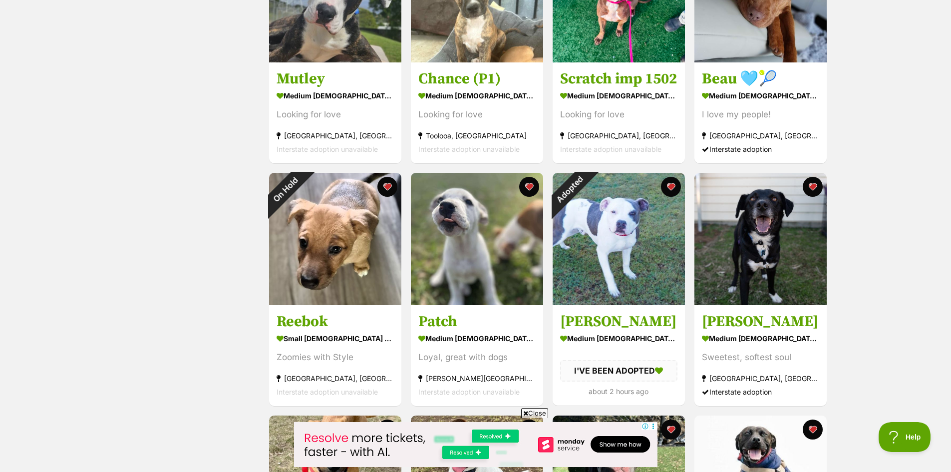
scroll to position [549, 0]
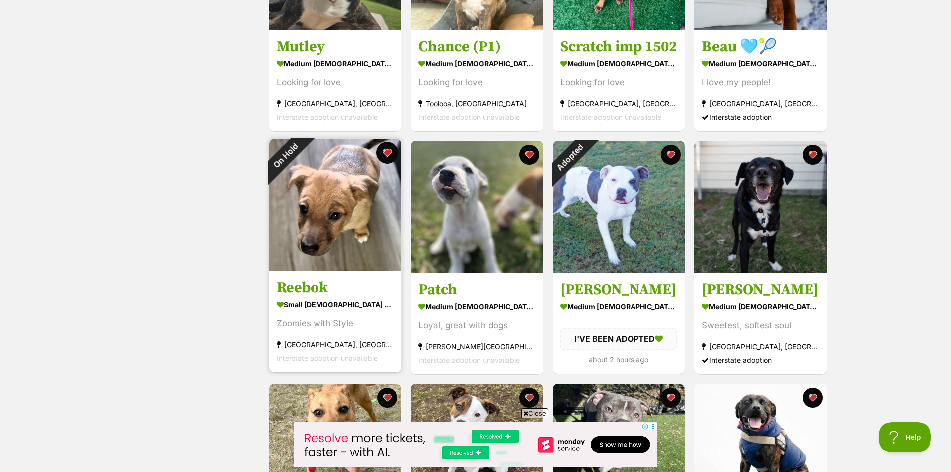
click at [389, 153] on button "favourite" at bounding box center [387, 153] width 22 height 22
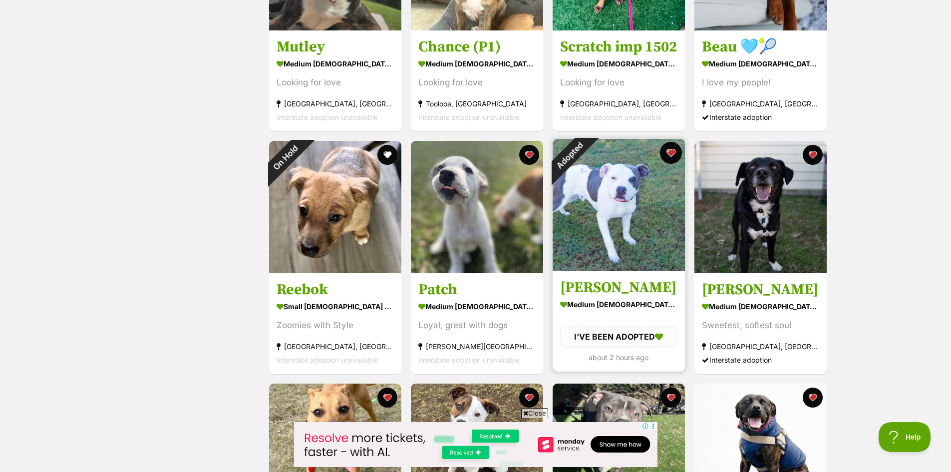
click at [669, 154] on button "favourite" at bounding box center [671, 153] width 22 height 22
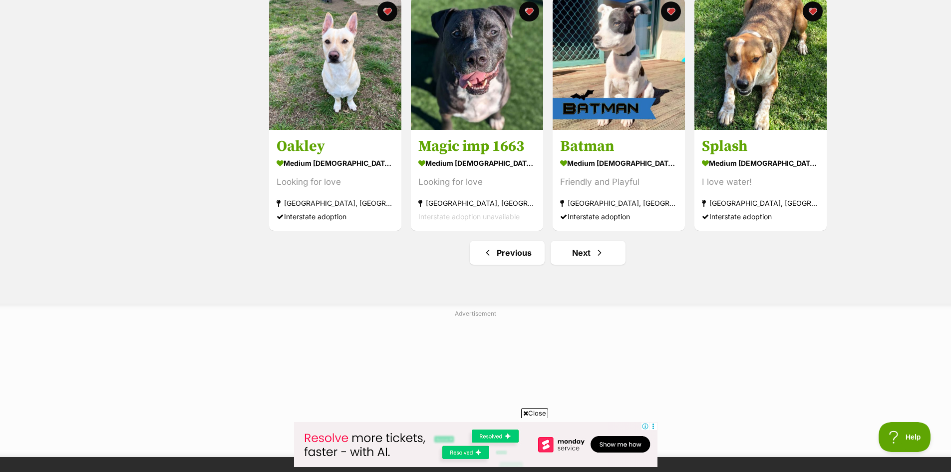
scroll to position [1198, 0]
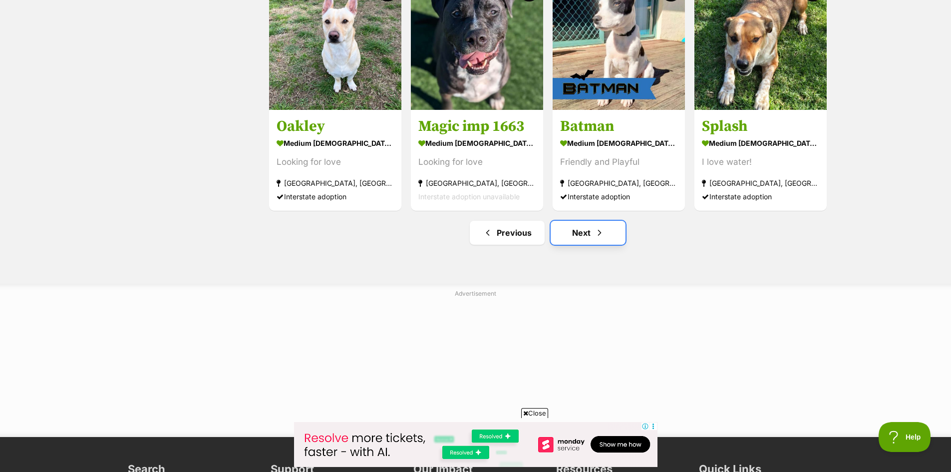
click at [583, 235] on link "Next" at bounding box center [588, 233] width 75 height 24
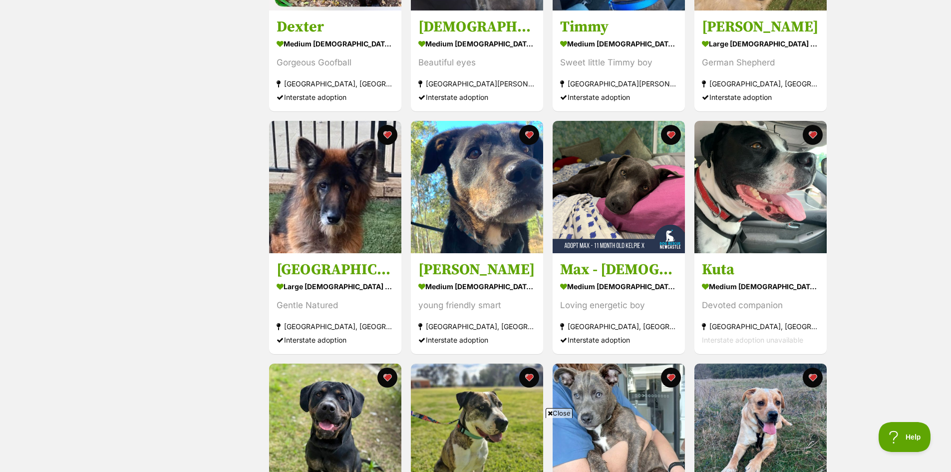
scroll to position [599, 0]
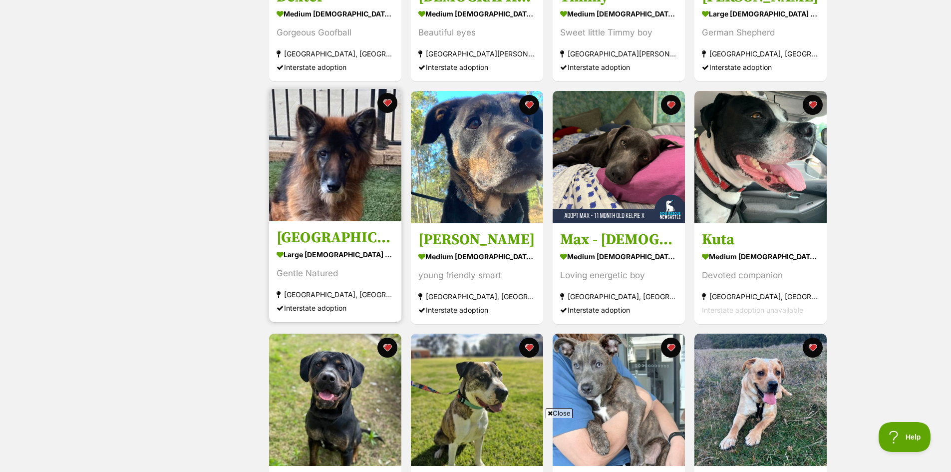
click at [315, 151] on img at bounding box center [335, 155] width 132 height 132
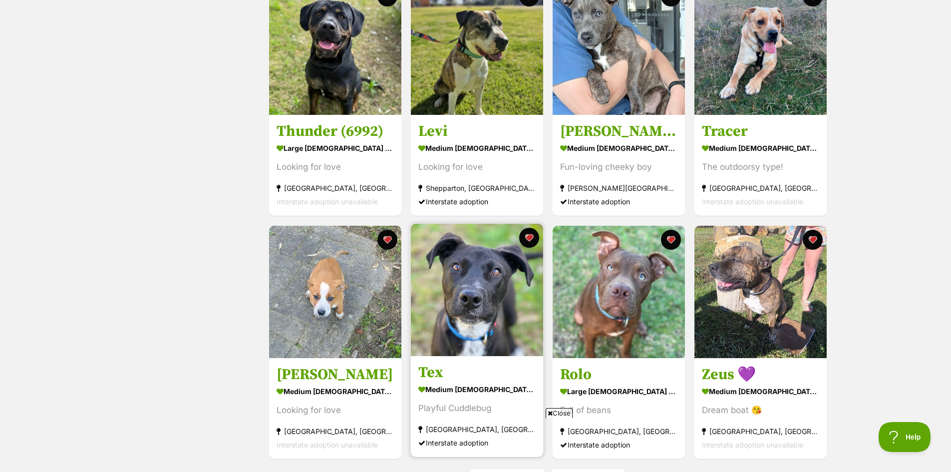
scroll to position [998, 0]
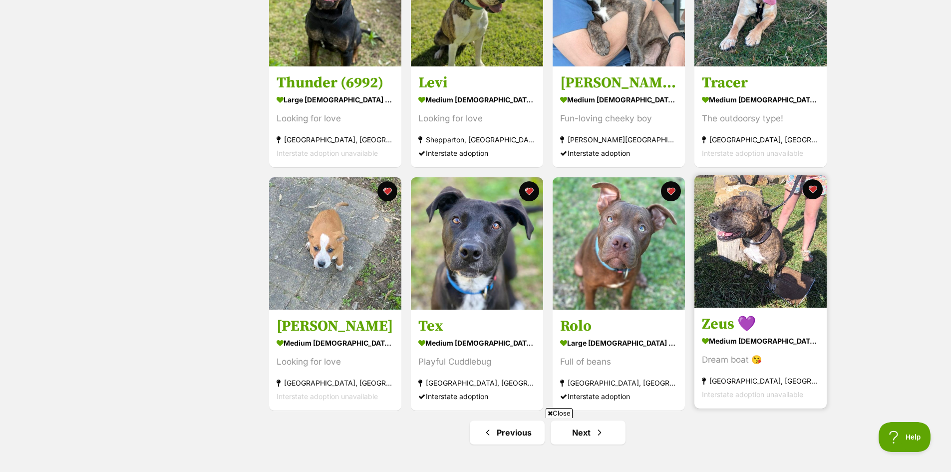
click at [748, 249] on img at bounding box center [760, 241] width 132 height 132
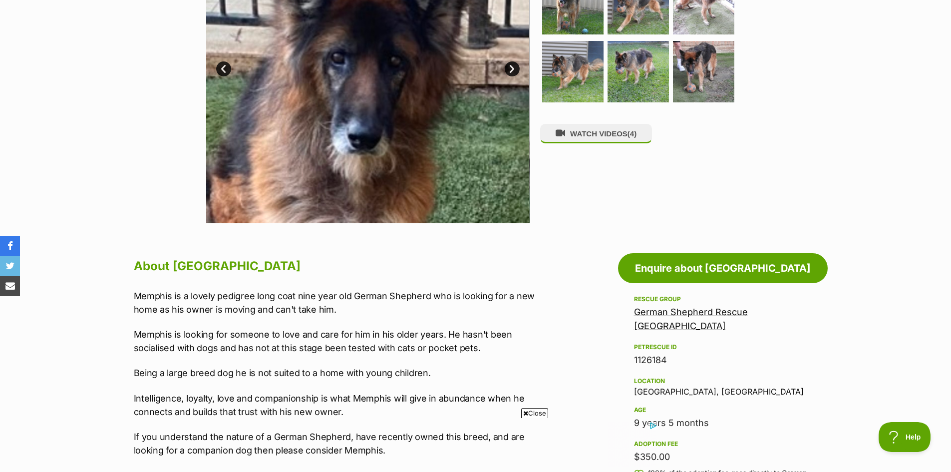
scroll to position [150, 0]
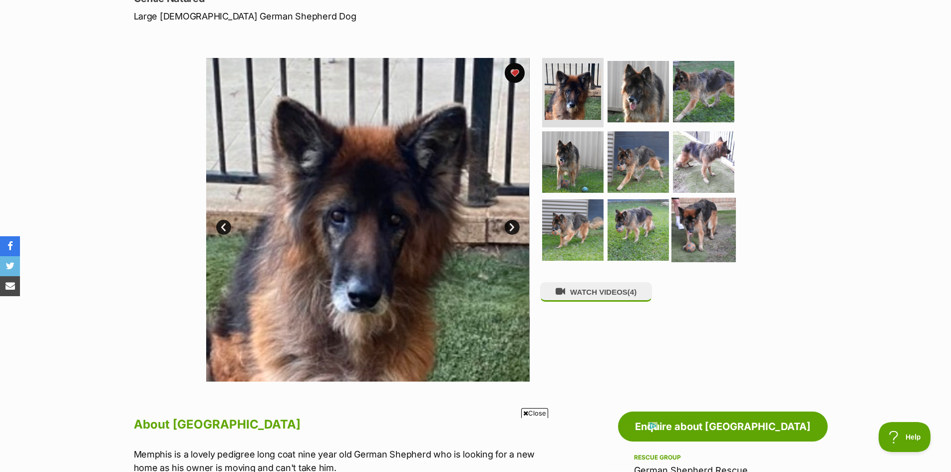
click at [703, 235] on img at bounding box center [703, 230] width 64 height 64
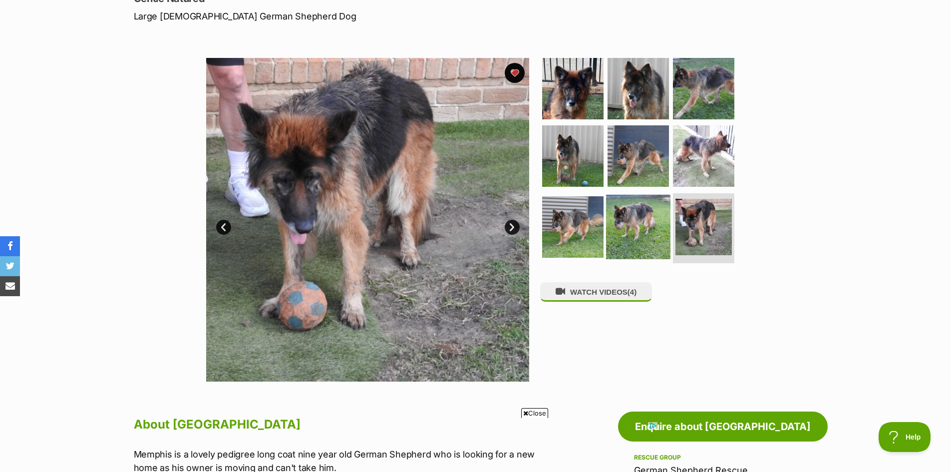
click at [646, 230] on img at bounding box center [638, 227] width 64 height 64
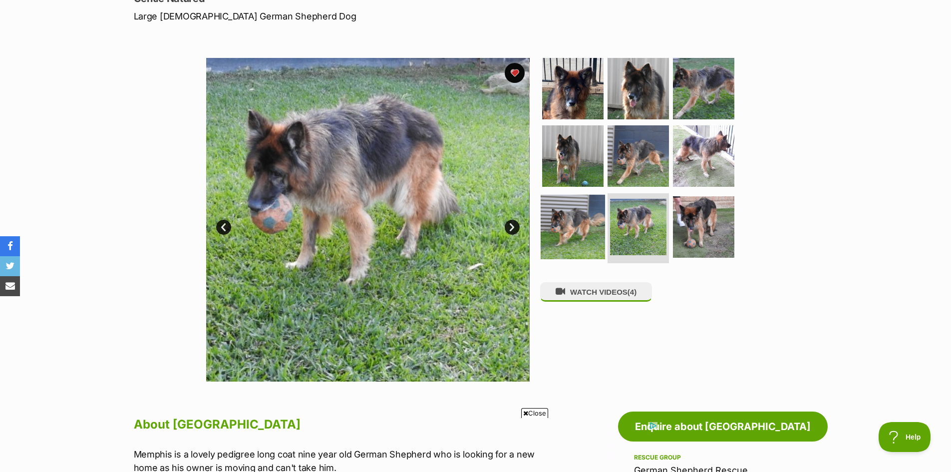
click at [578, 234] on img at bounding box center [573, 227] width 64 height 64
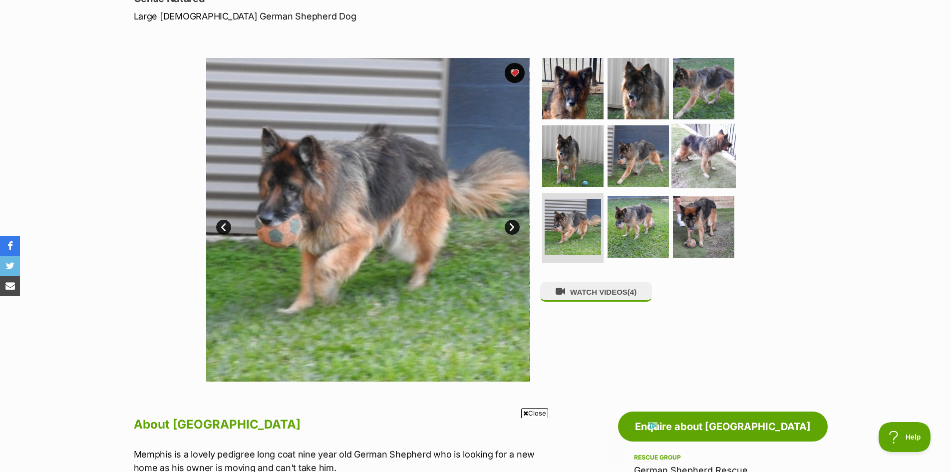
click at [706, 154] on img at bounding box center [703, 156] width 64 height 64
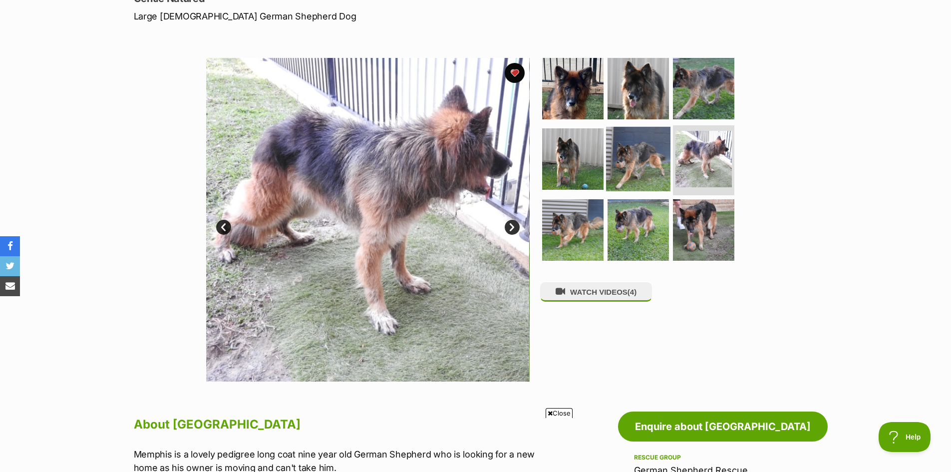
click at [636, 159] on img at bounding box center [638, 159] width 64 height 64
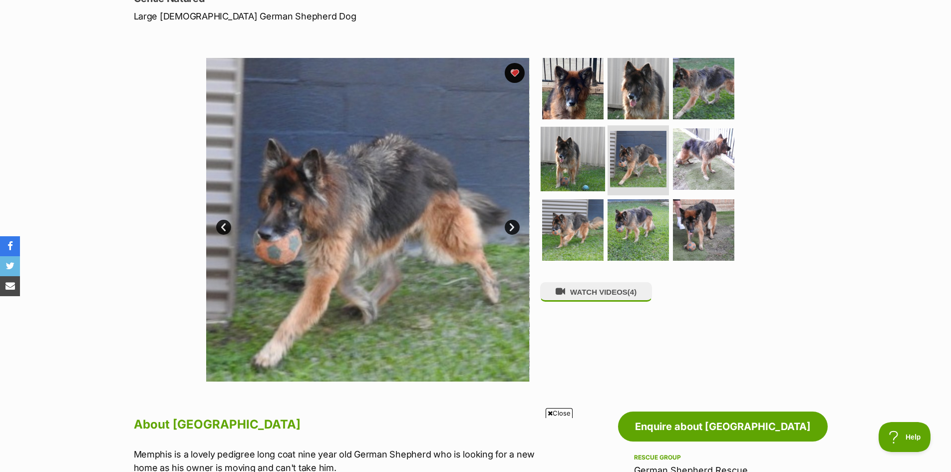
click at [561, 164] on img at bounding box center [573, 159] width 64 height 64
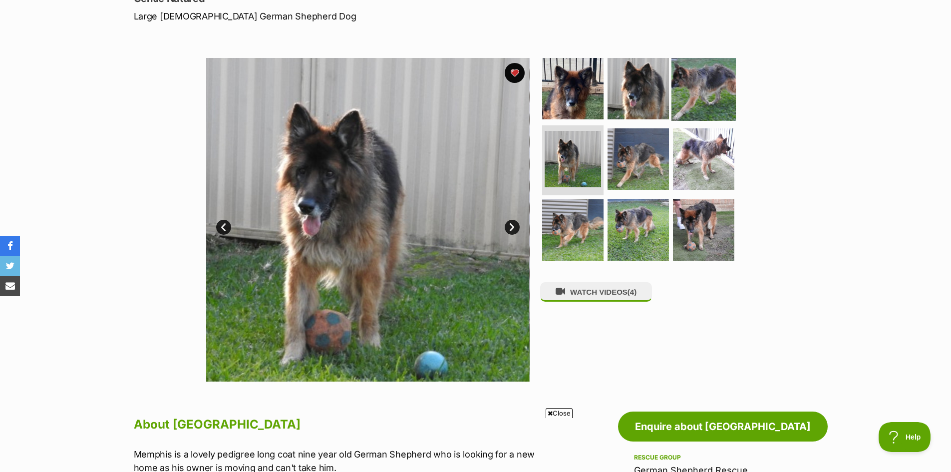
click at [709, 83] on img at bounding box center [703, 88] width 64 height 64
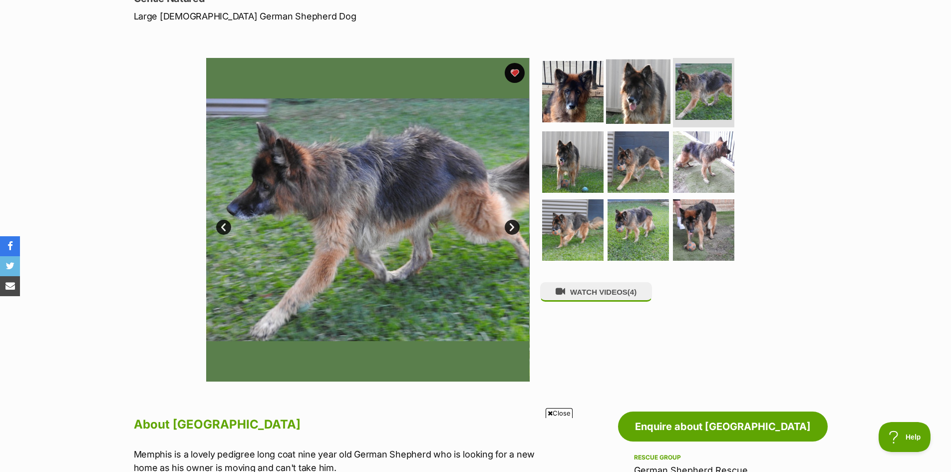
click at [644, 95] on img at bounding box center [638, 91] width 64 height 64
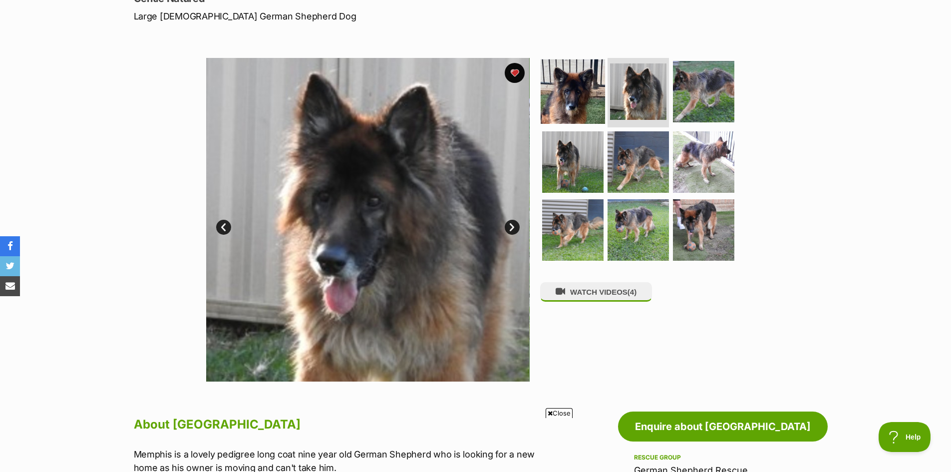
click at [583, 104] on img at bounding box center [573, 91] width 64 height 64
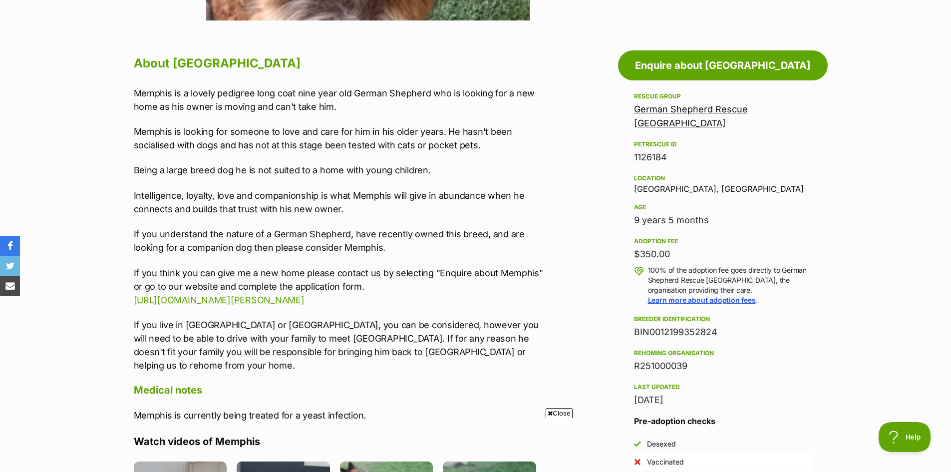
scroll to position [649, 0]
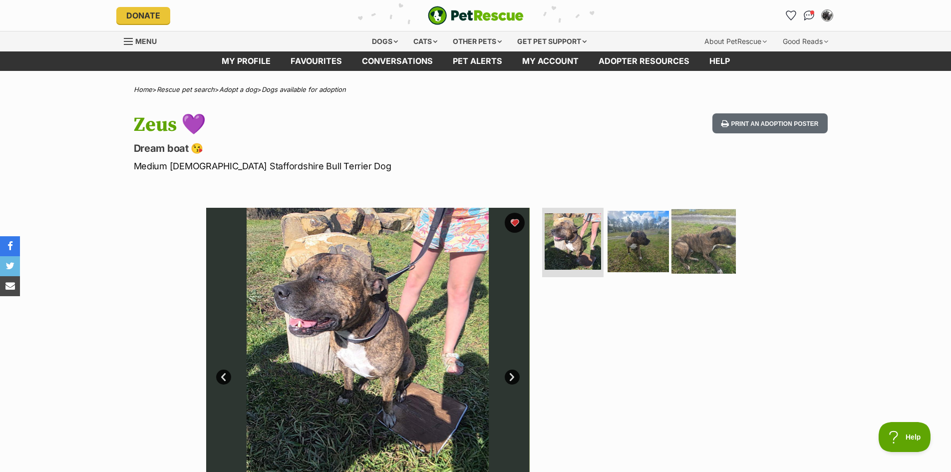
click at [710, 245] on img at bounding box center [703, 241] width 64 height 64
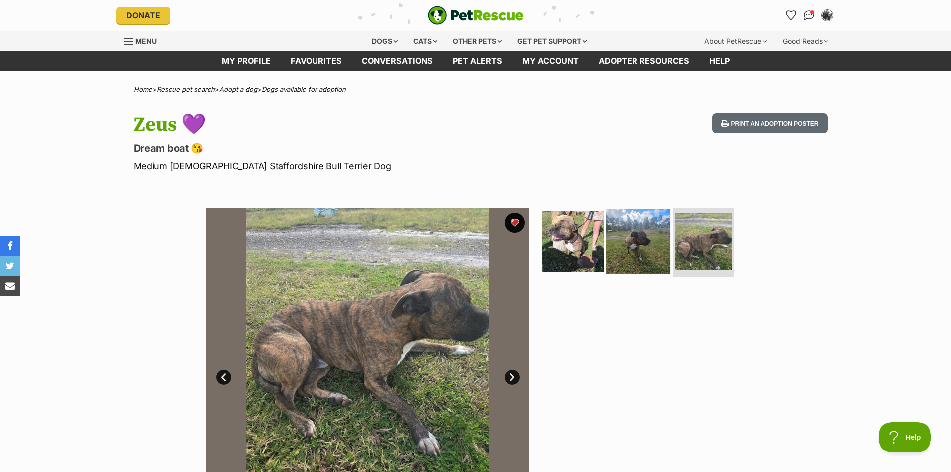
click at [633, 249] on img at bounding box center [638, 241] width 64 height 64
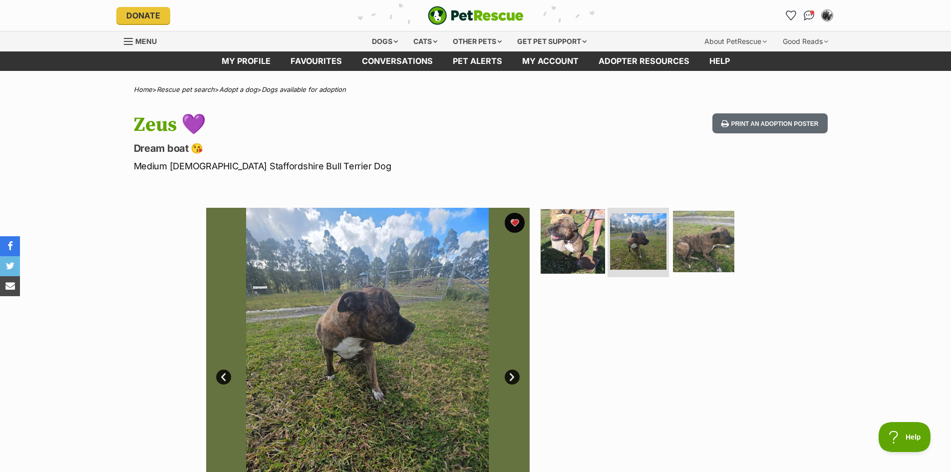
click at [574, 247] on img at bounding box center [573, 241] width 64 height 64
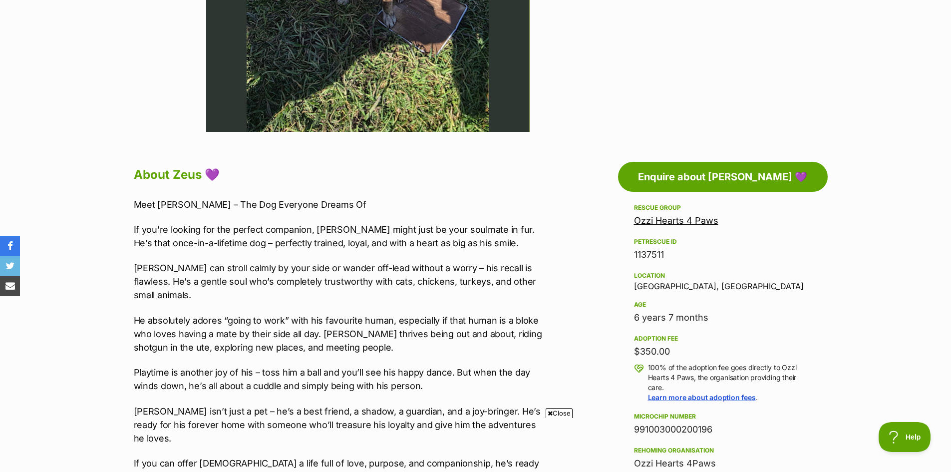
click at [669, 221] on link "Ozzi Hearts 4 Paws" at bounding box center [676, 220] width 84 height 10
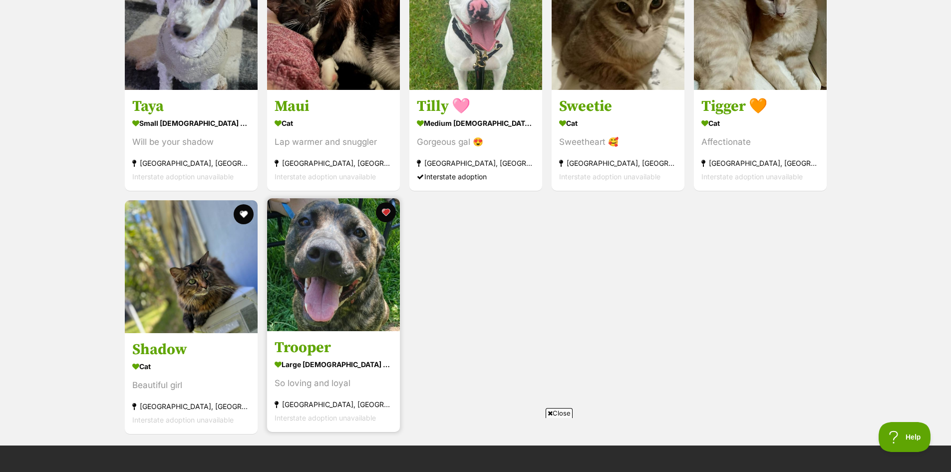
click at [334, 273] on img at bounding box center [333, 264] width 133 height 133
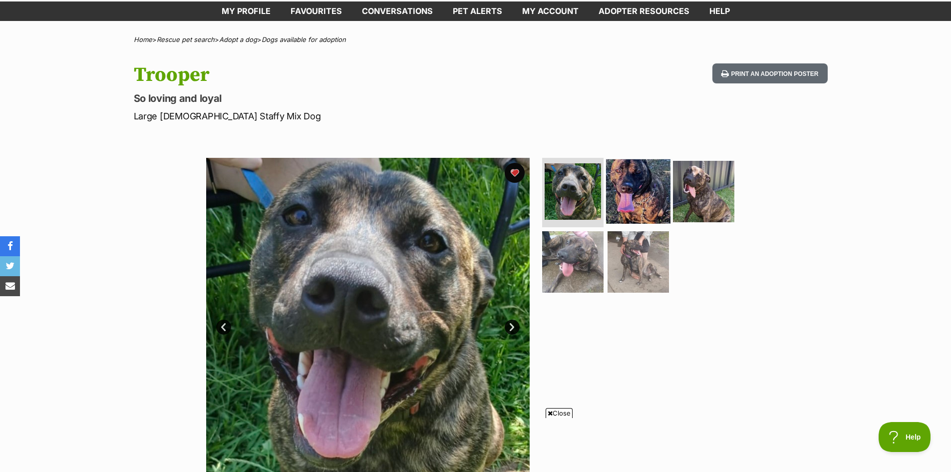
click at [631, 190] on img at bounding box center [638, 191] width 64 height 64
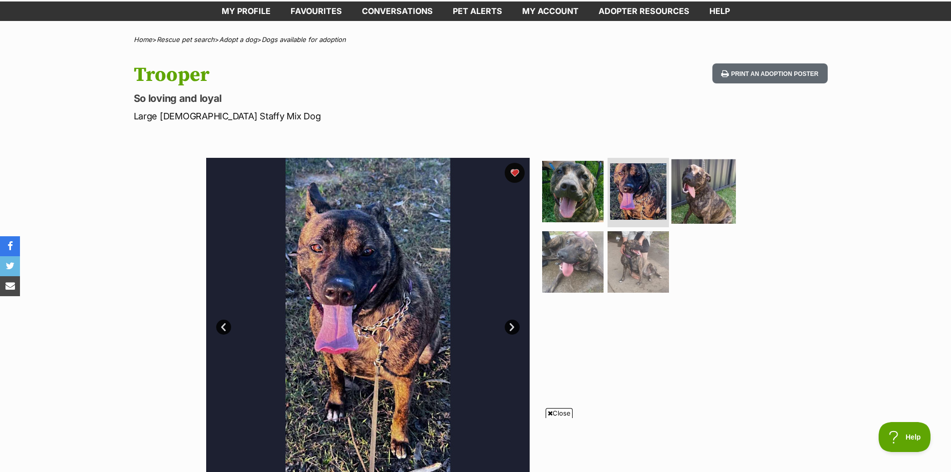
click at [698, 190] on img at bounding box center [703, 191] width 64 height 64
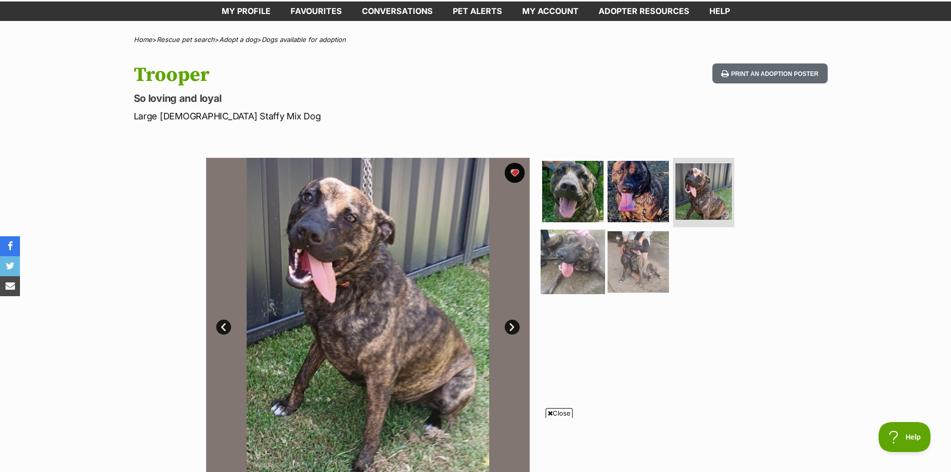
click at [579, 271] on img at bounding box center [573, 262] width 64 height 64
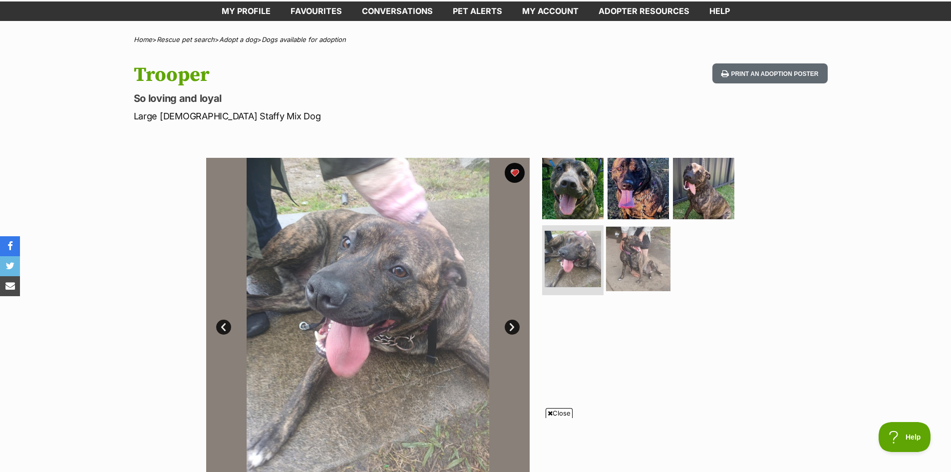
click at [645, 261] on img at bounding box center [638, 259] width 64 height 64
